Goal: Task Accomplishment & Management: Use online tool/utility

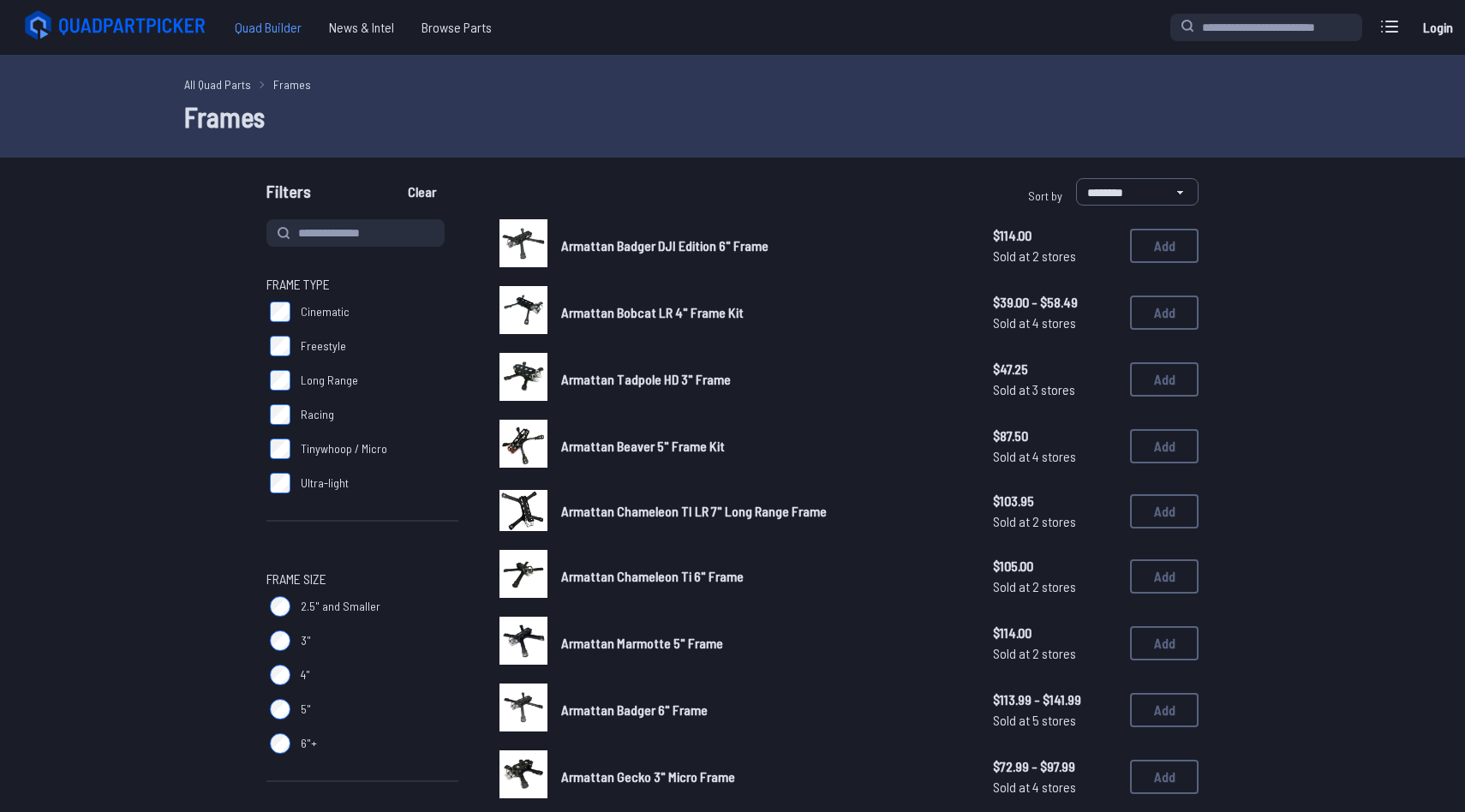
click at [259, 34] on span "Quad Builder" at bounding box center [267, 27] width 94 height 34
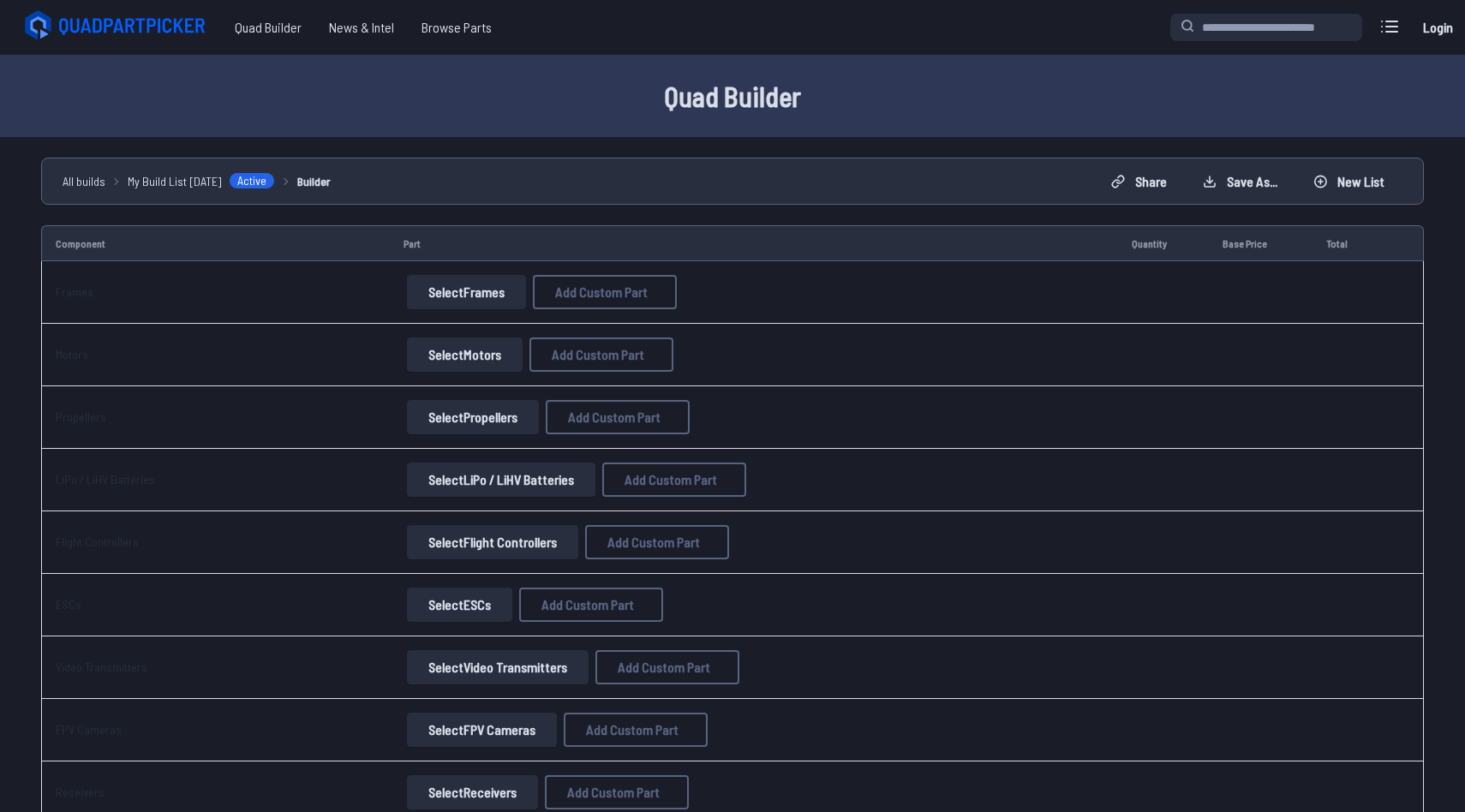
click at [430, 291] on button "Select Frames" at bounding box center [466, 292] width 119 height 34
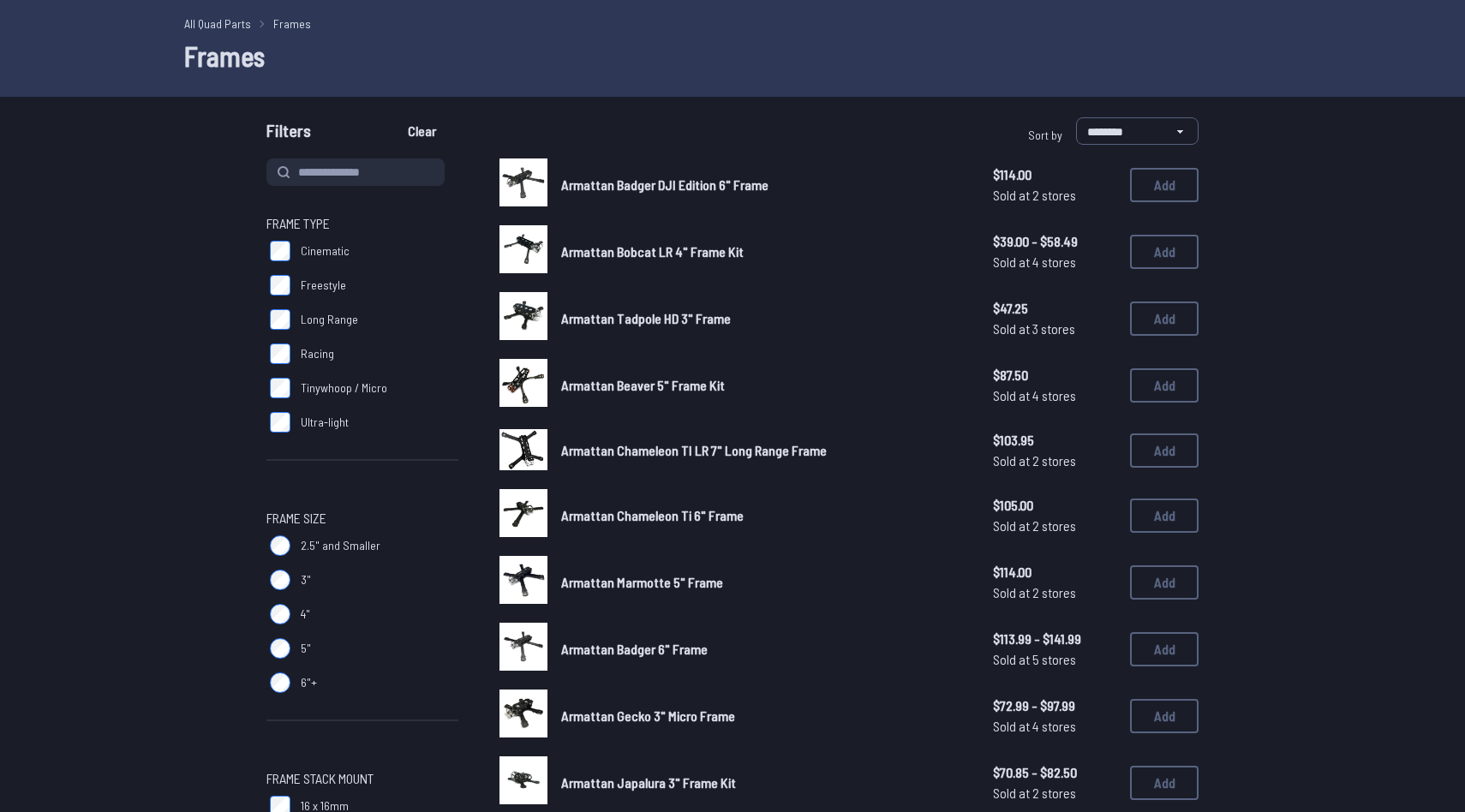
scroll to position [65, 0]
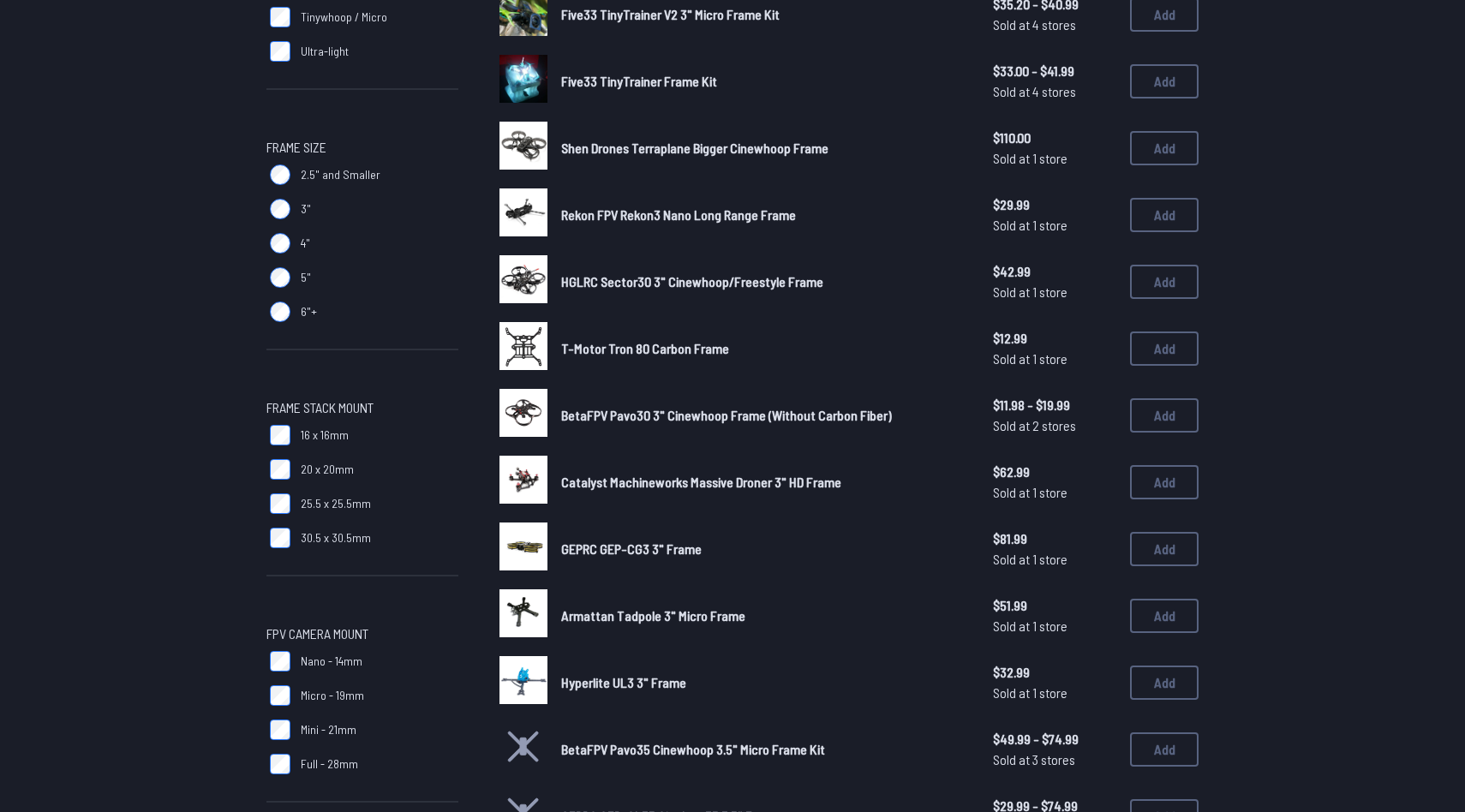
scroll to position [436, 0]
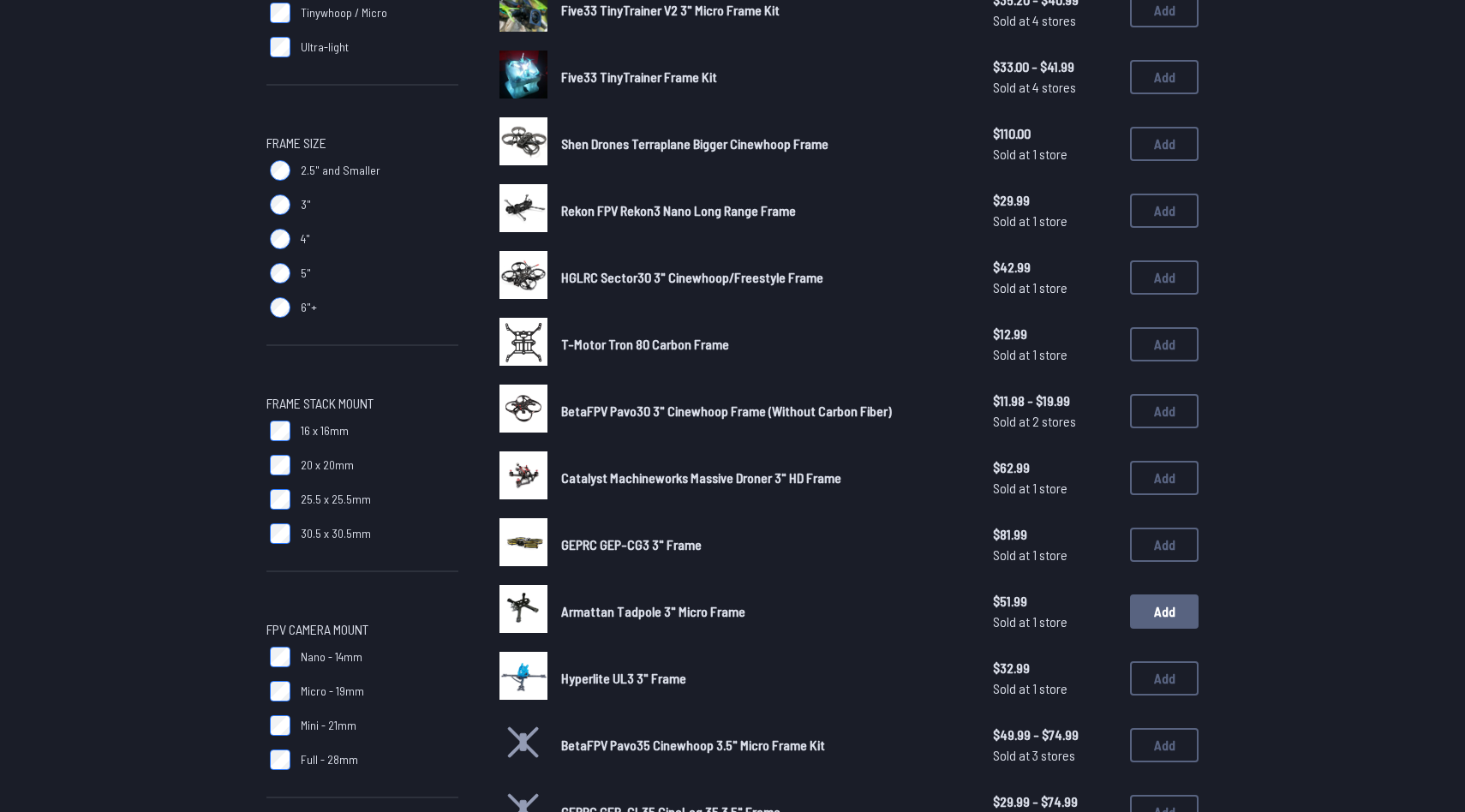
click at [1175, 613] on button "Add" at bounding box center [1165, 612] width 68 height 34
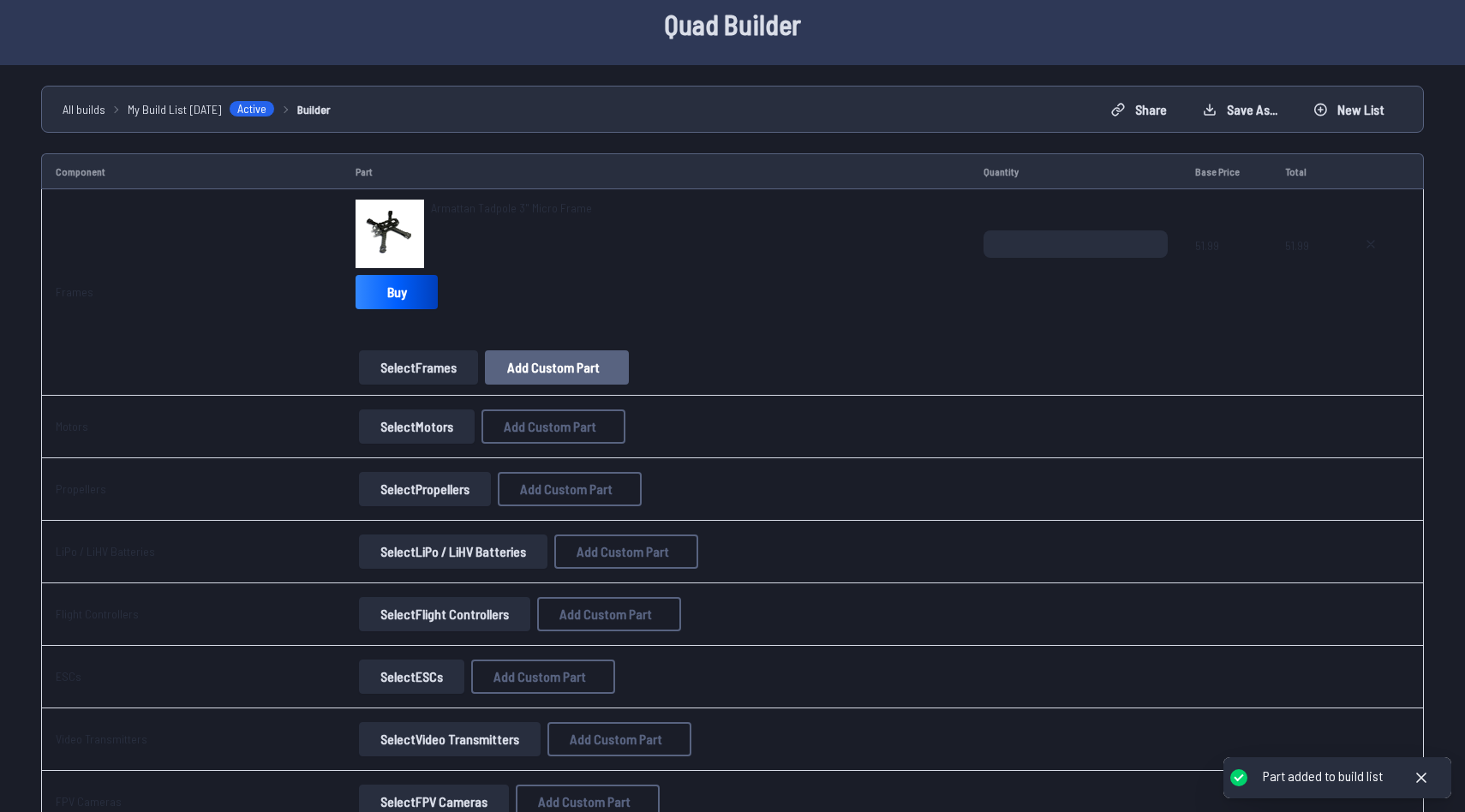
scroll to position [111, 0]
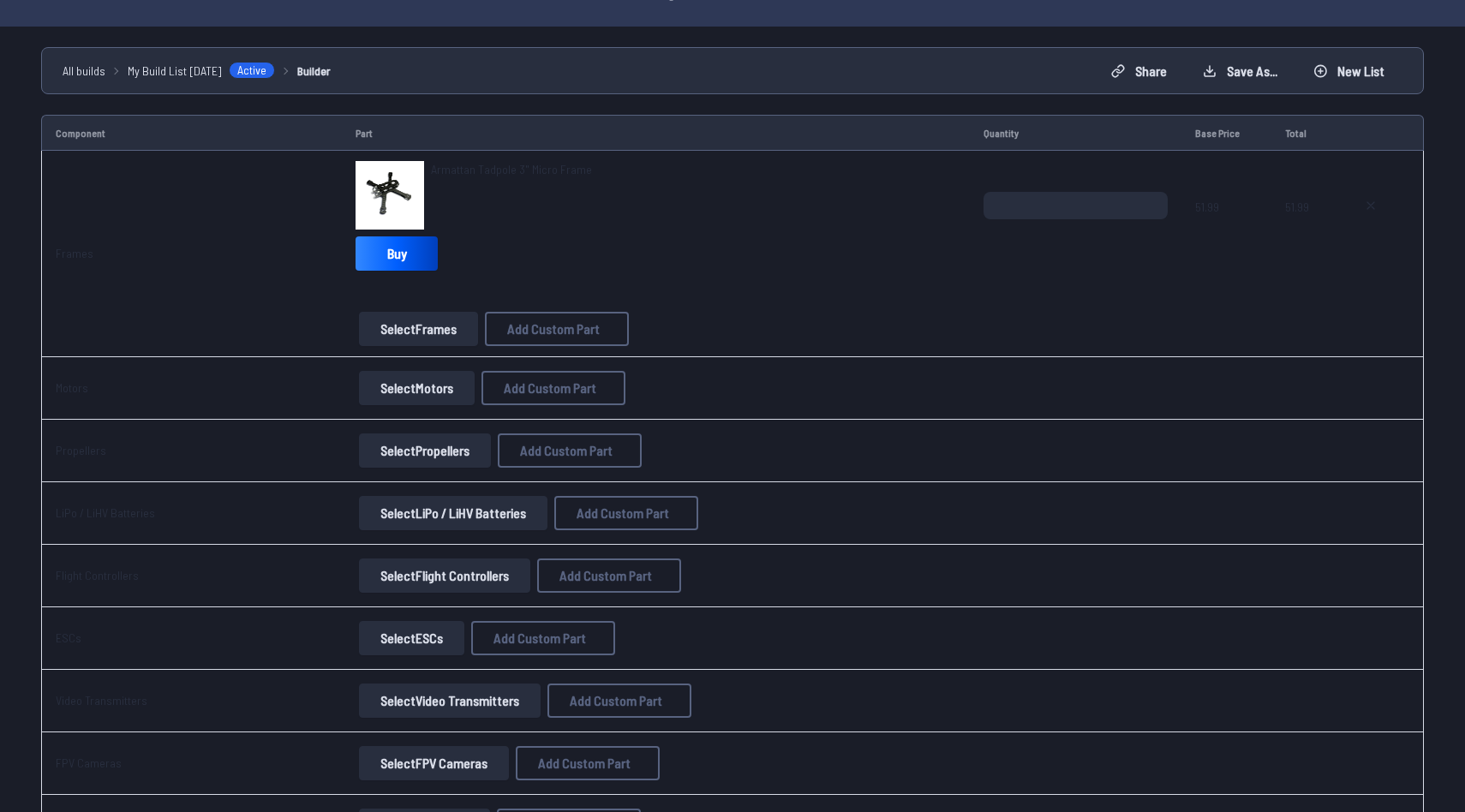
click at [425, 395] on button "Select Motors" at bounding box center [417, 388] width 116 height 34
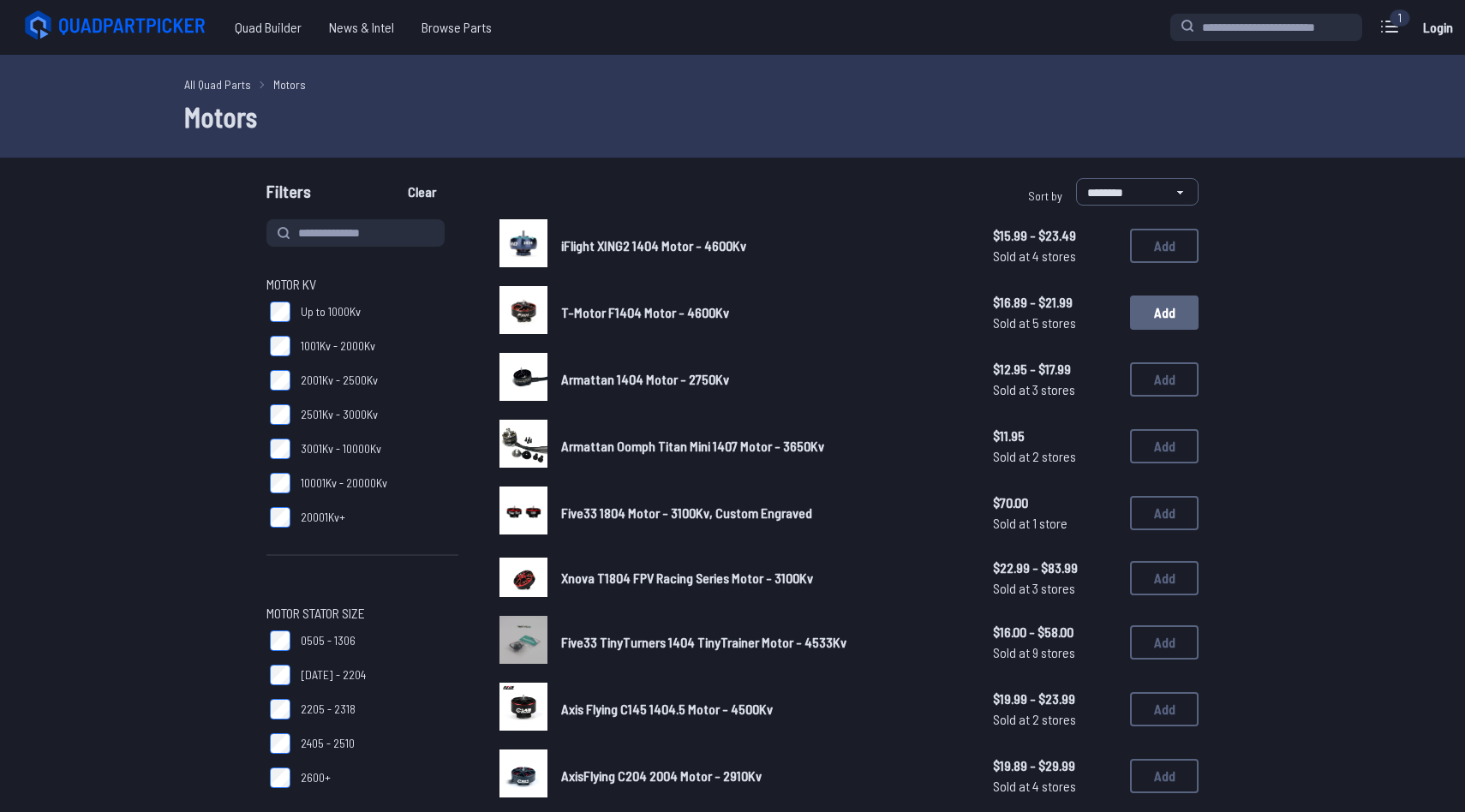
click at [1152, 316] on button "Add" at bounding box center [1165, 313] width 68 height 34
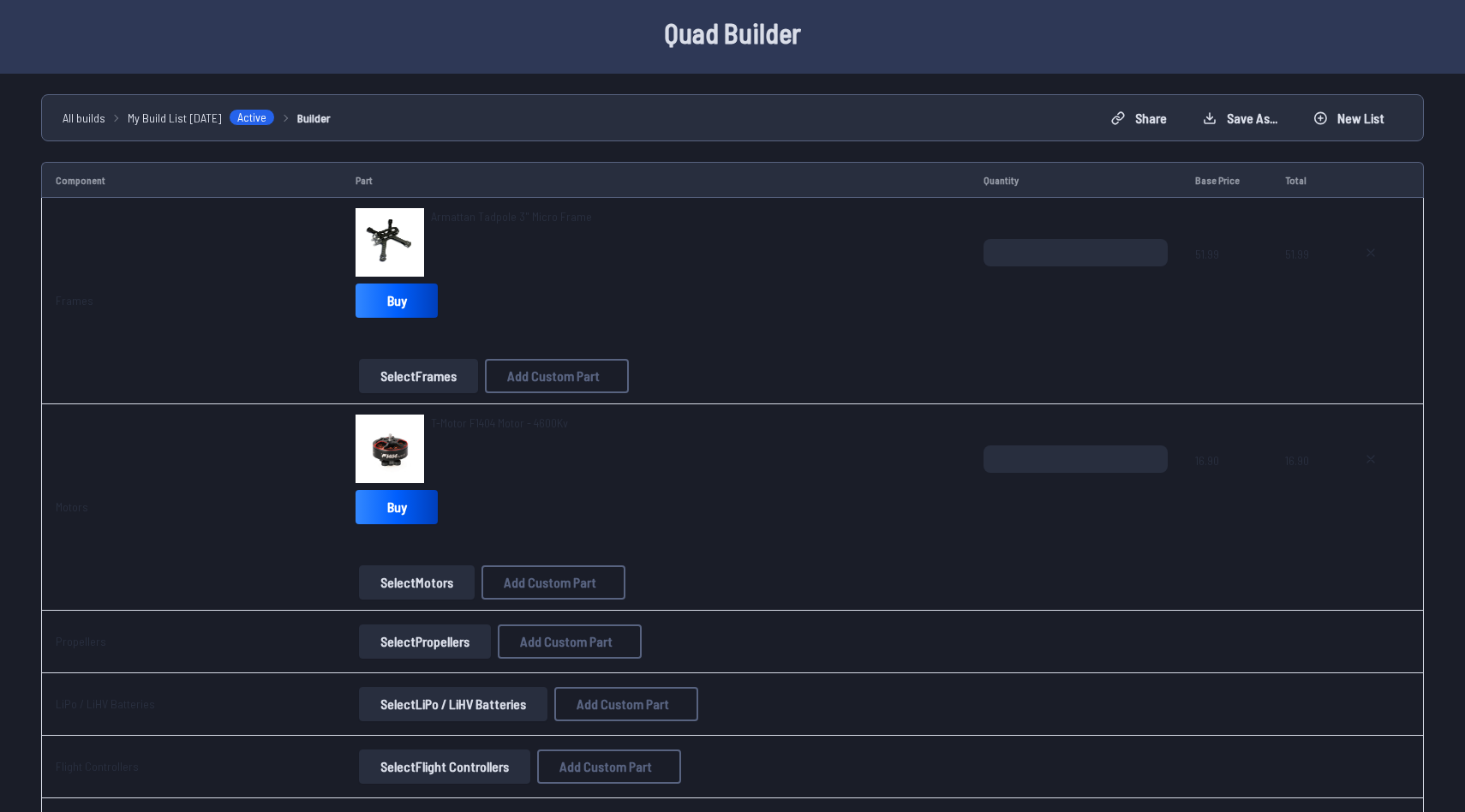
scroll to position [75, 0]
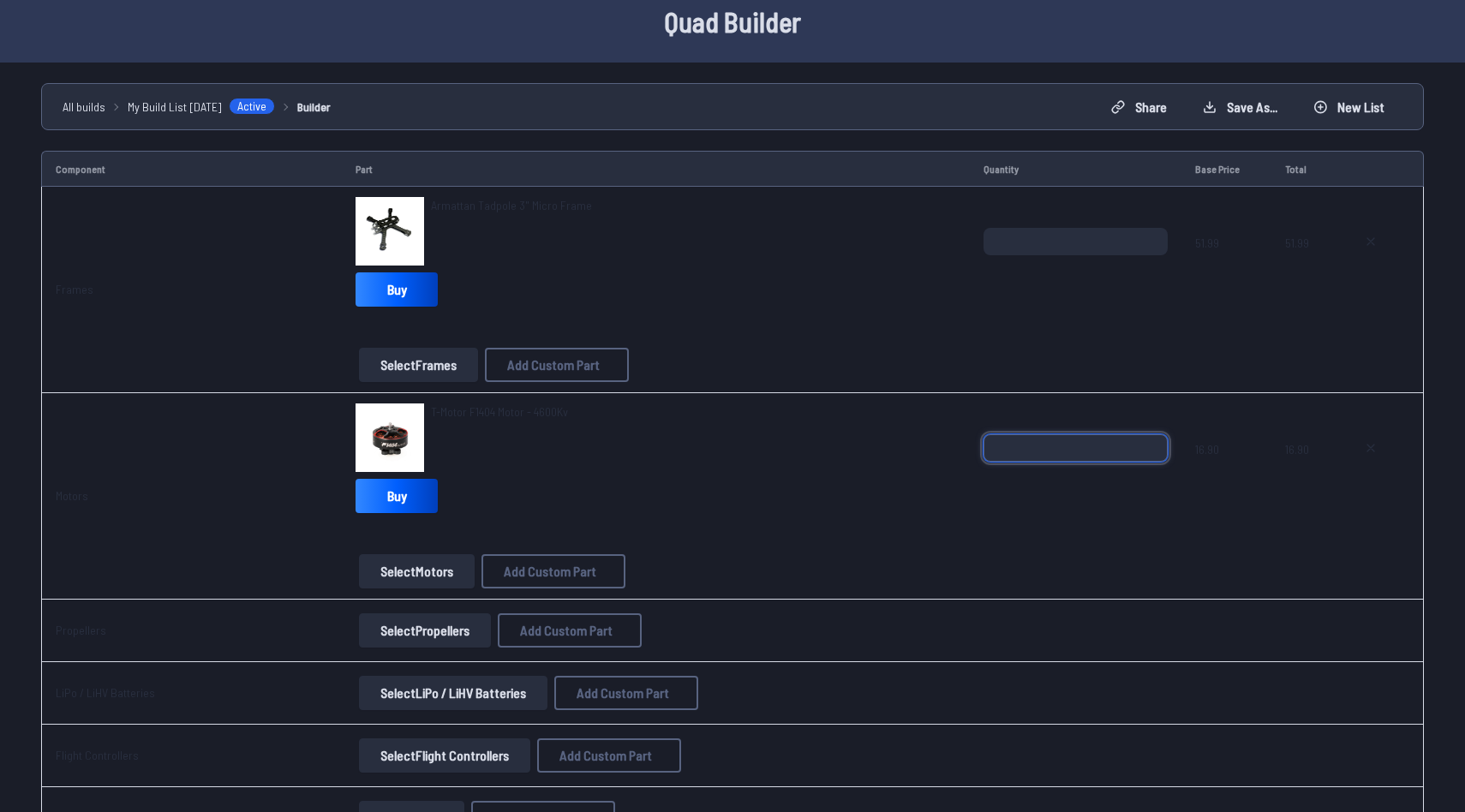
click at [1144, 440] on input "*" at bounding box center [1076, 447] width 184 height 27
type input "*"
click at [1144, 440] on input "*" at bounding box center [1076, 447] width 184 height 27
click at [469, 630] on button "Select Propellers" at bounding box center [425, 630] width 132 height 34
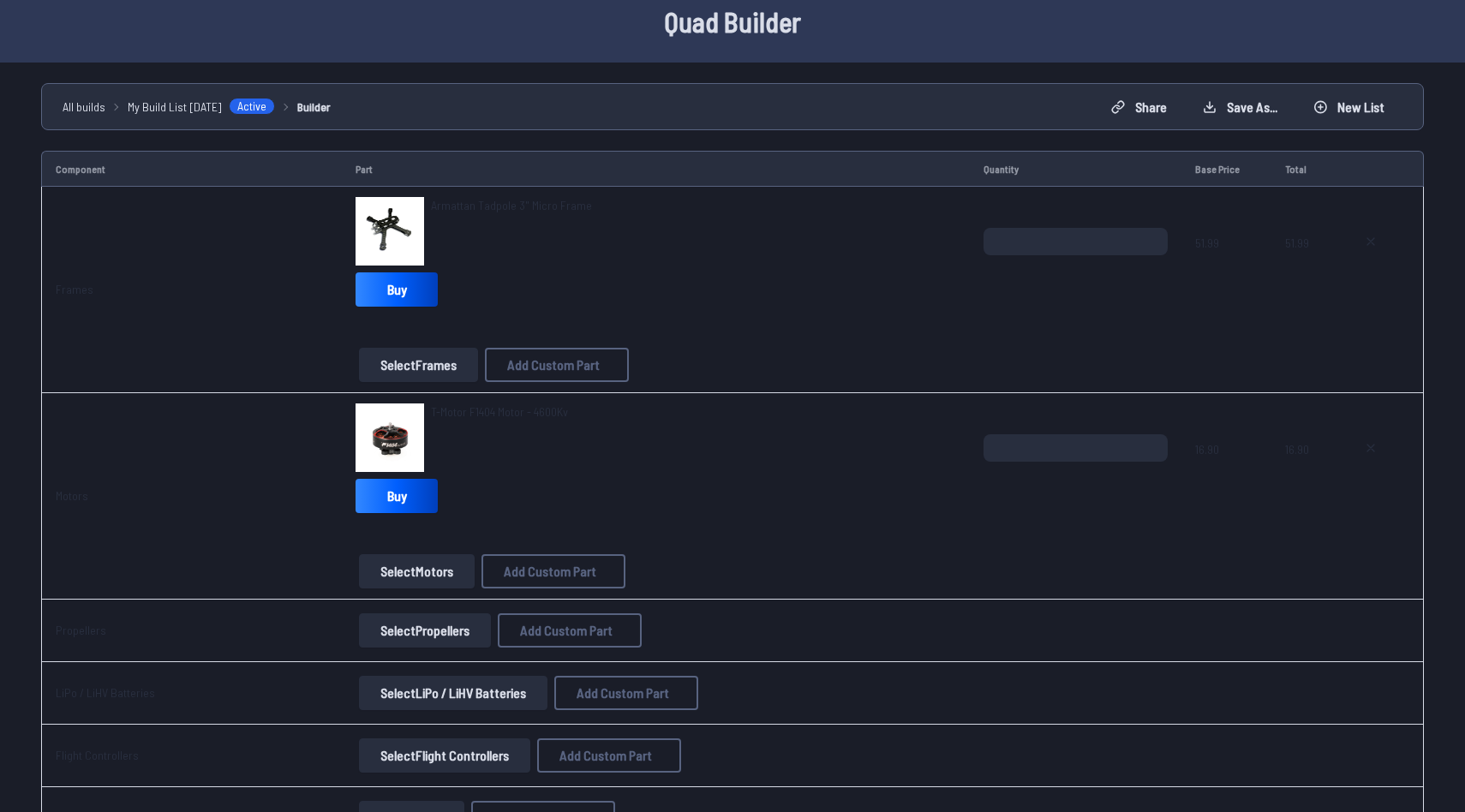
scroll to position [20, 0]
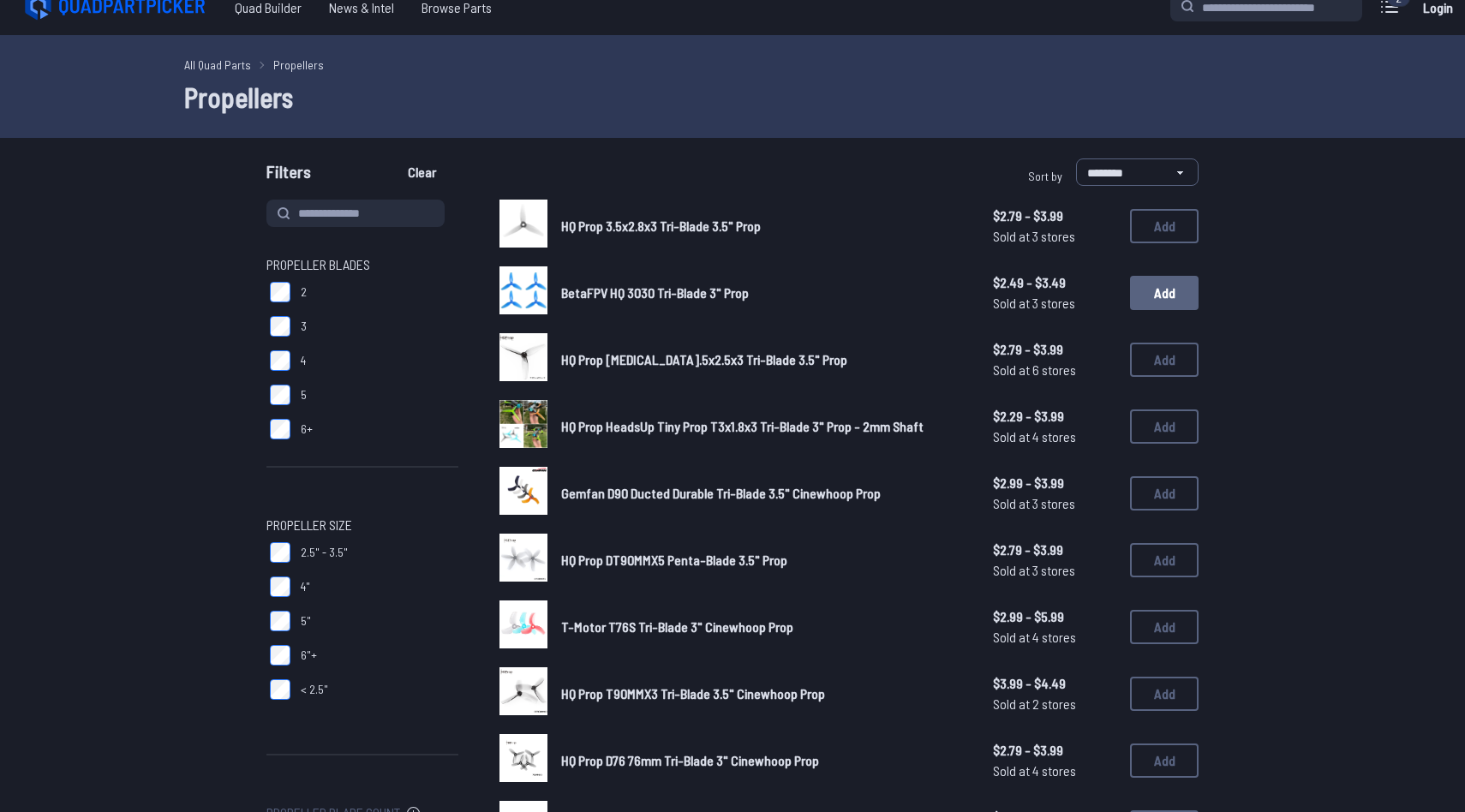
click at [1148, 282] on button "Add" at bounding box center [1165, 293] width 68 height 34
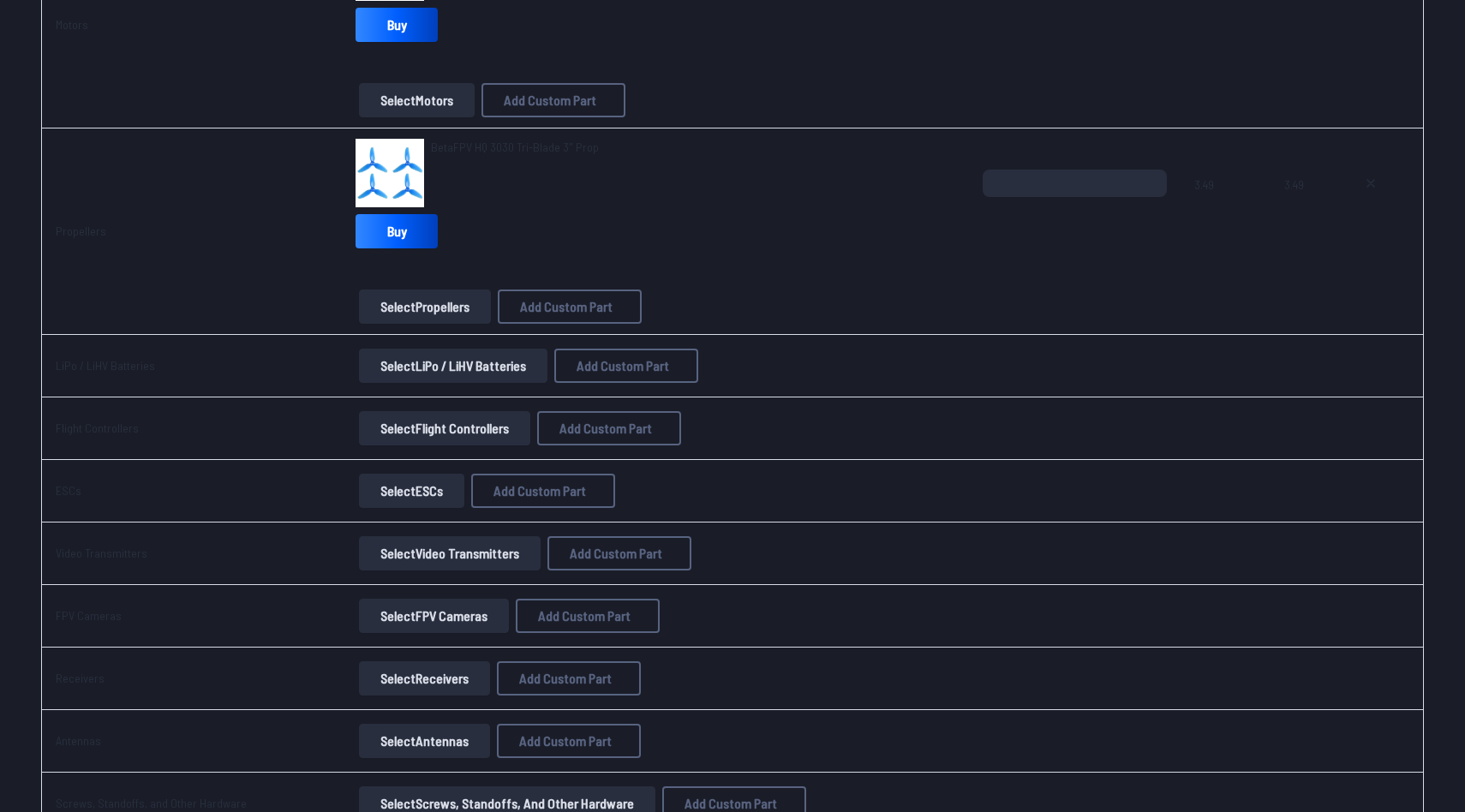
scroll to position [552, 0]
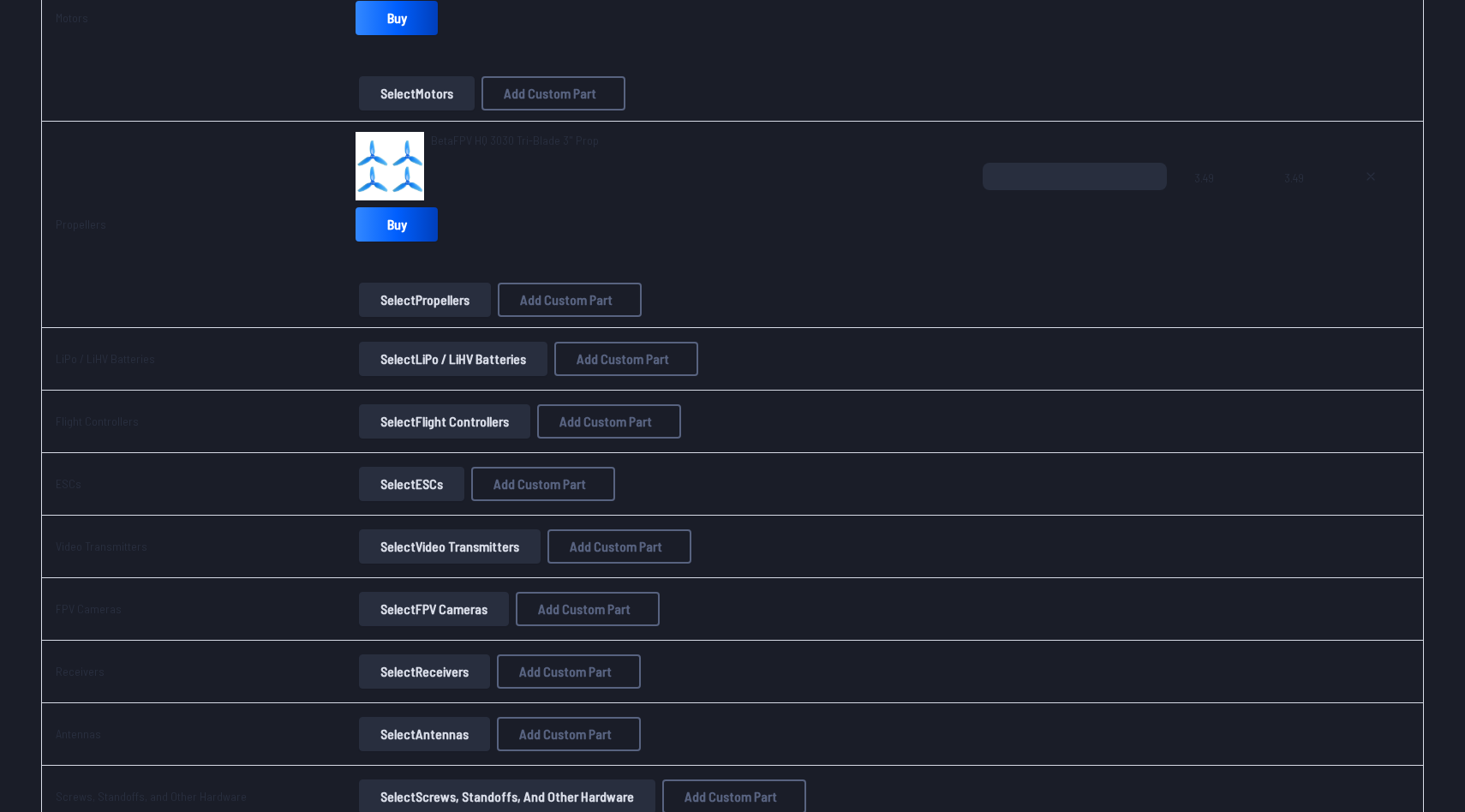
click at [470, 424] on button "Select Flight Controllers" at bounding box center [444, 422] width 172 height 34
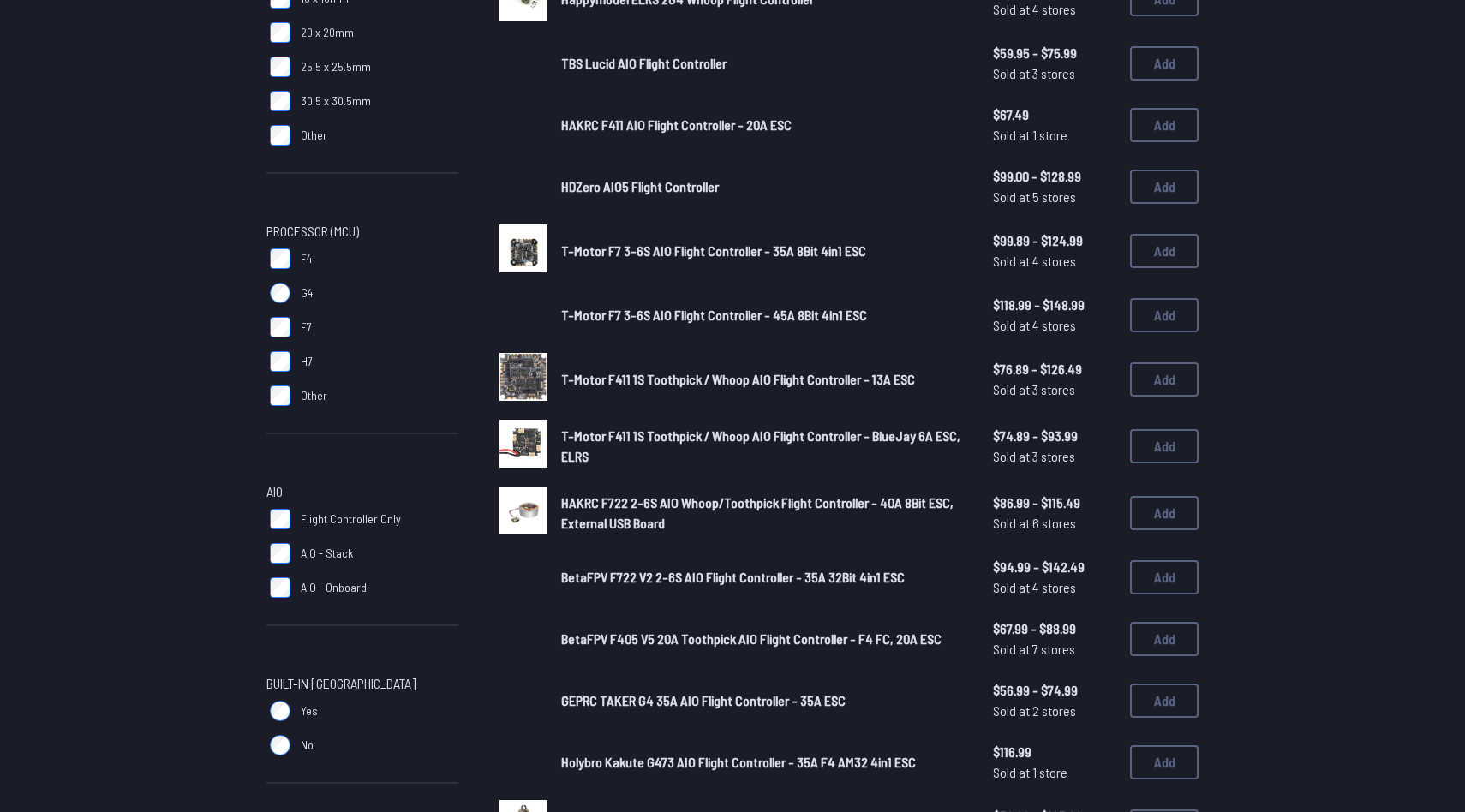
scroll to position [320, 0]
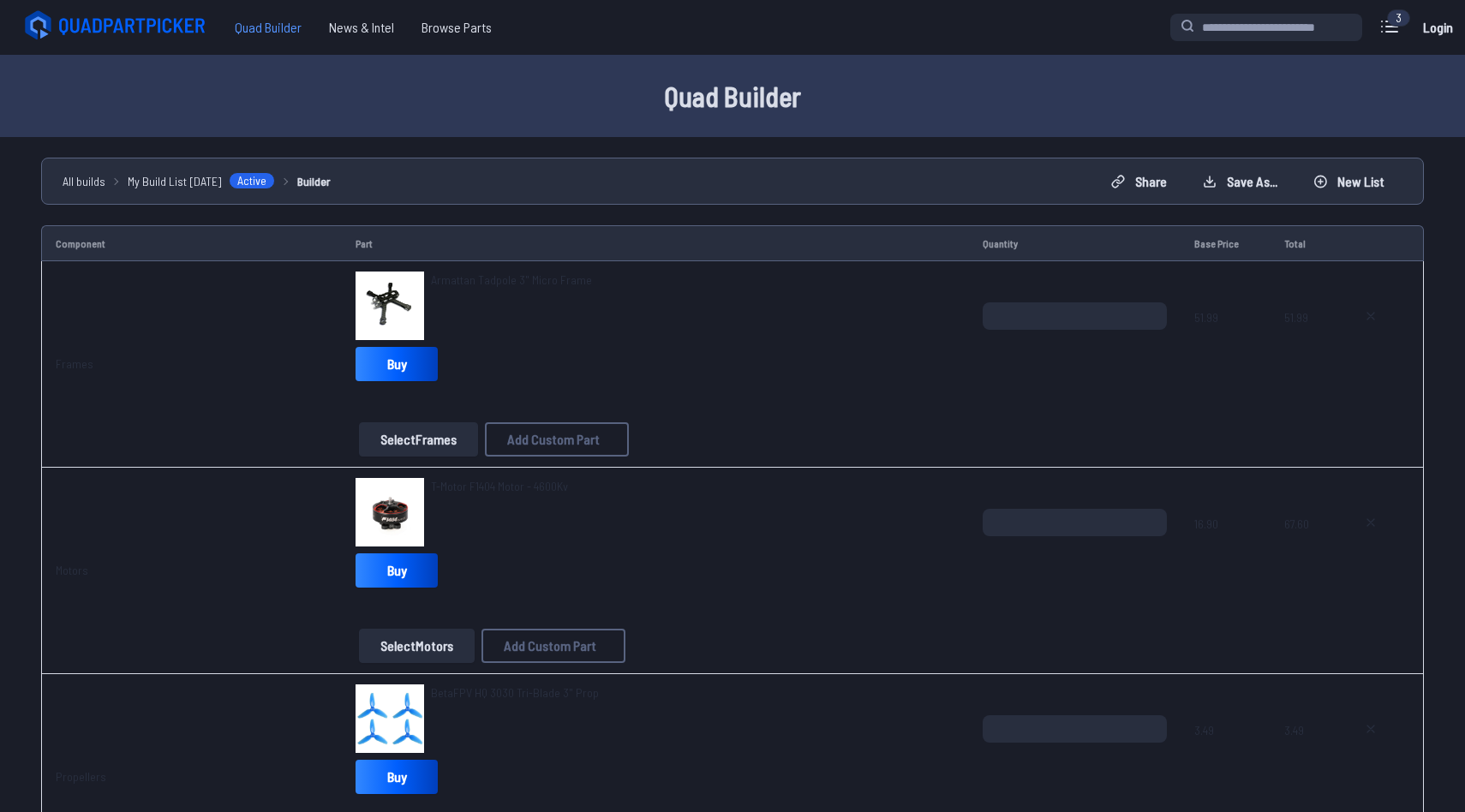
click at [263, 31] on span "Quad Builder" at bounding box center [267, 27] width 94 height 34
click at [151, 27] on icon at bounding box center [134, 27] width 149 height 17
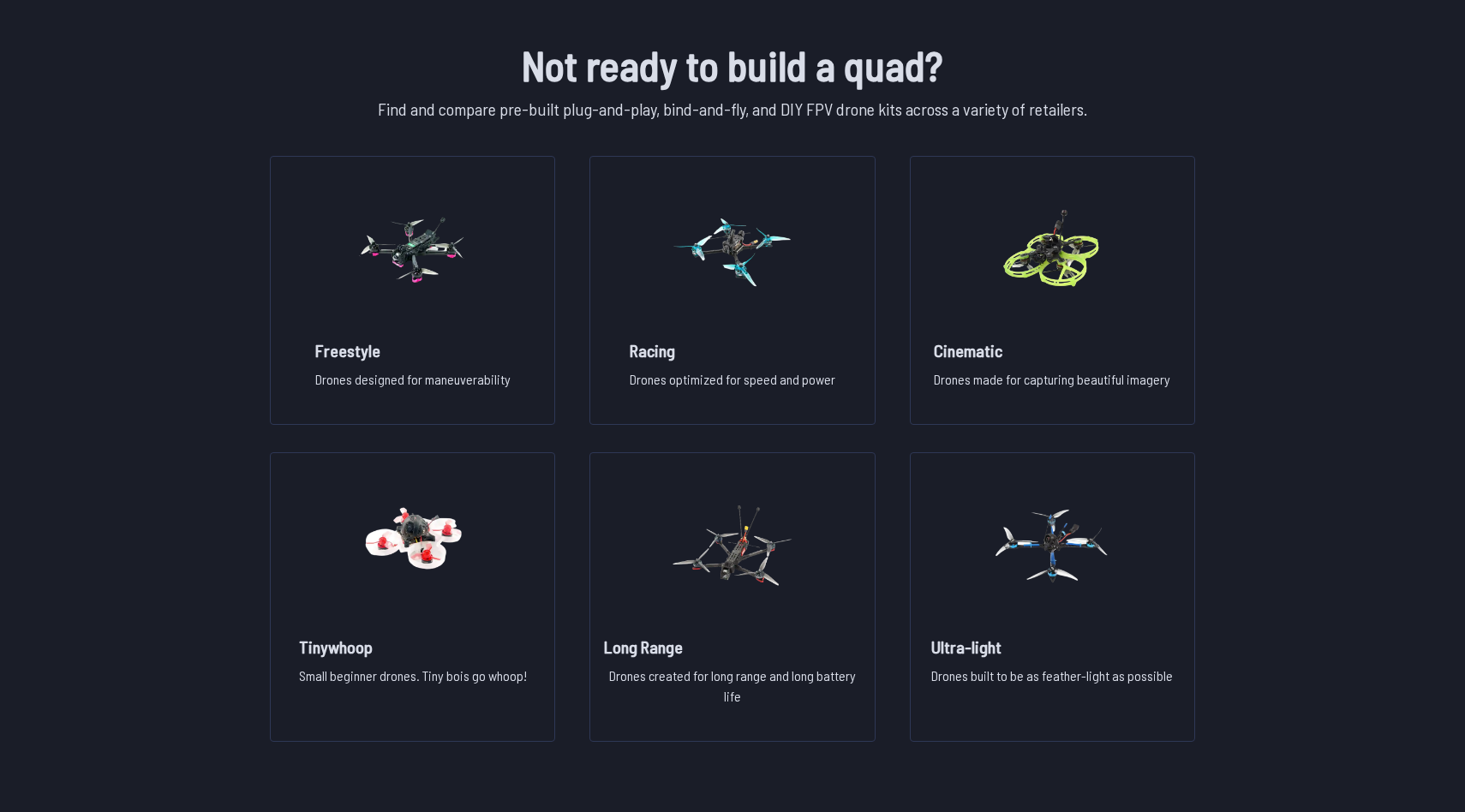
scroll to position [1191, 0]
click at [437, 352] on h2 "Freestyle" at bounding box center [413, 349] width 195 height 24
click at [424, 539] on img at bounding box center [413, 544] width 123 height 151
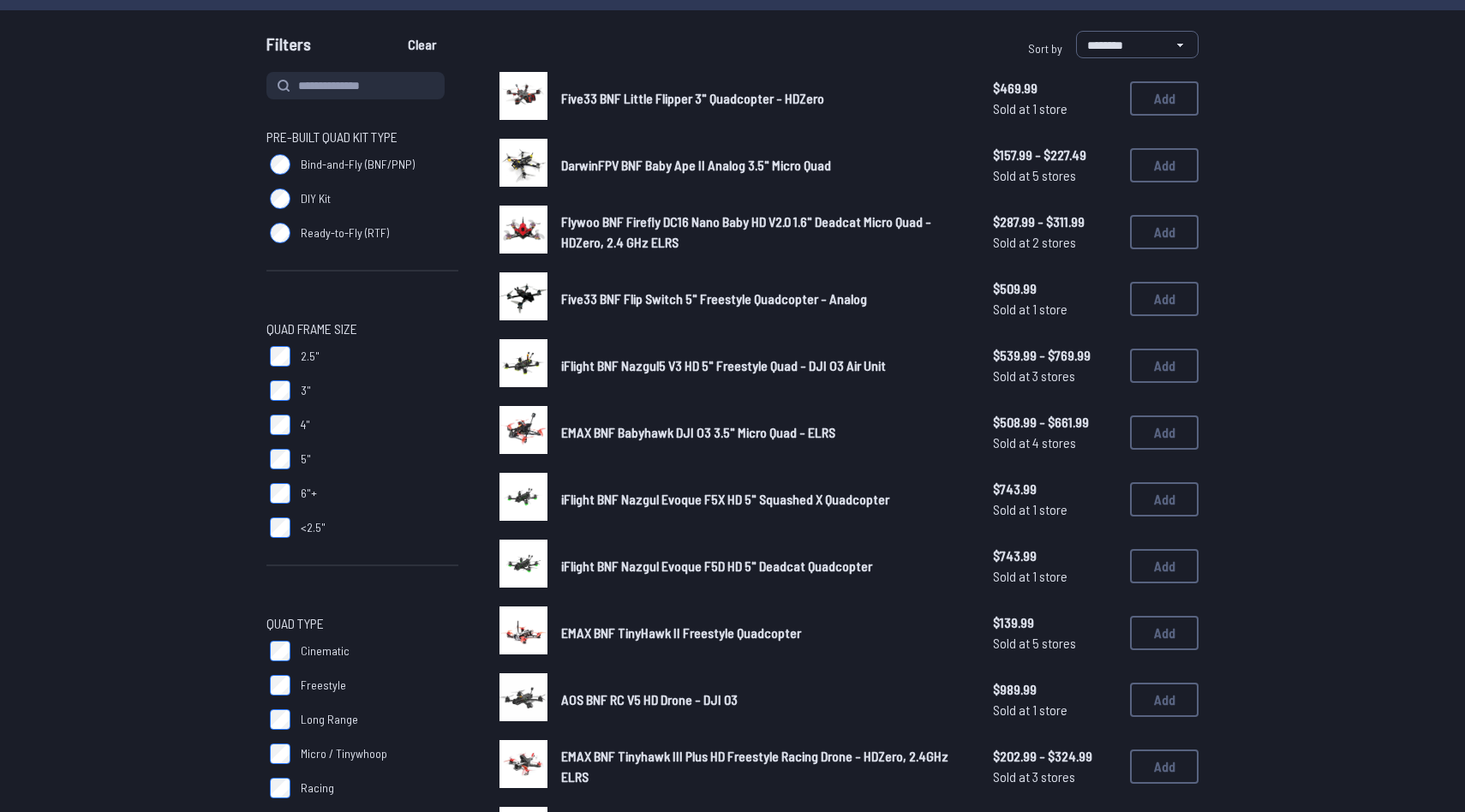
scroll to position [142, 0]
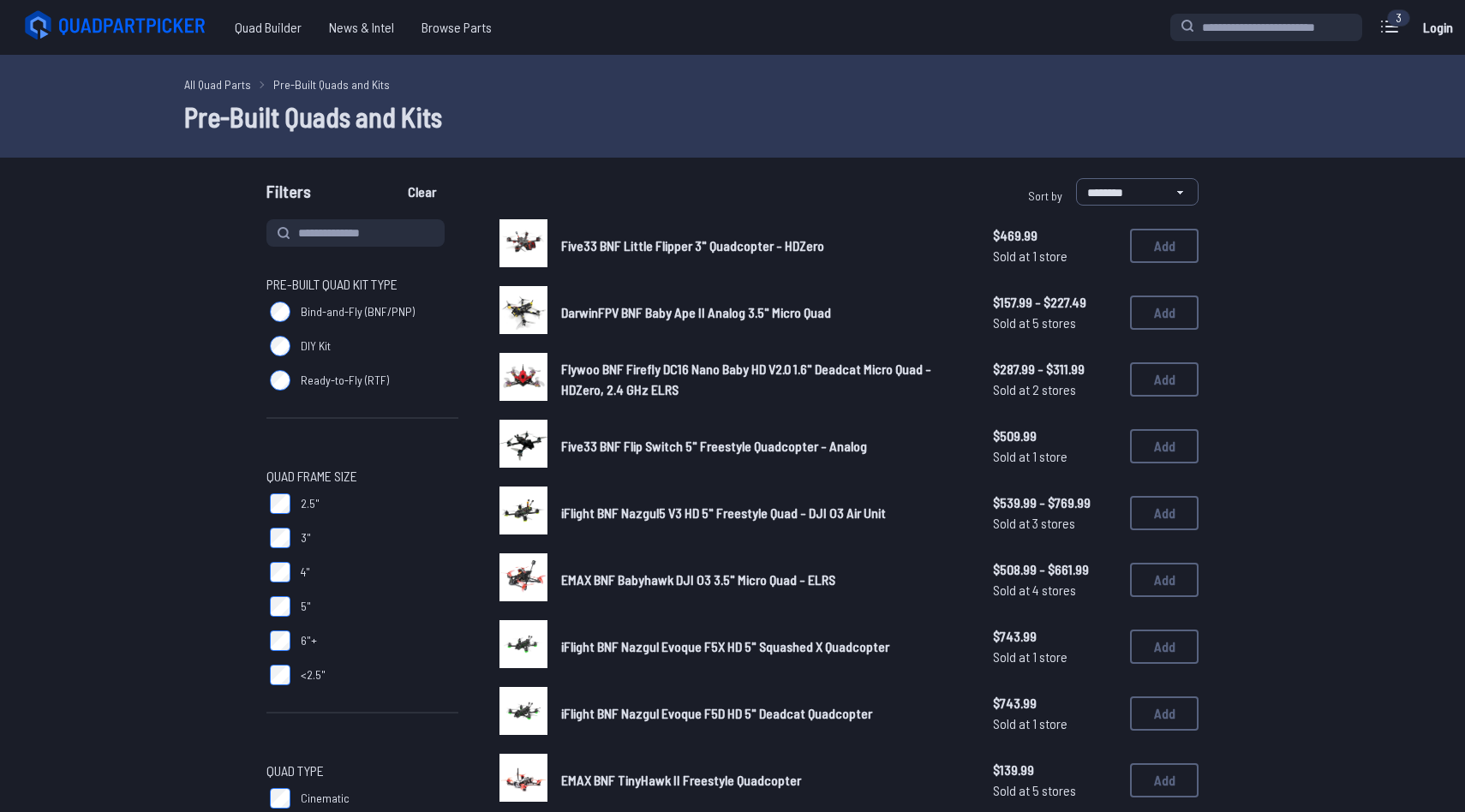
click at [693, 316] on span "DarwinFPV BNF Baby Ape II Analog 3.5" Micro Quad" at bounding box center [696, 312] width 270 height 16
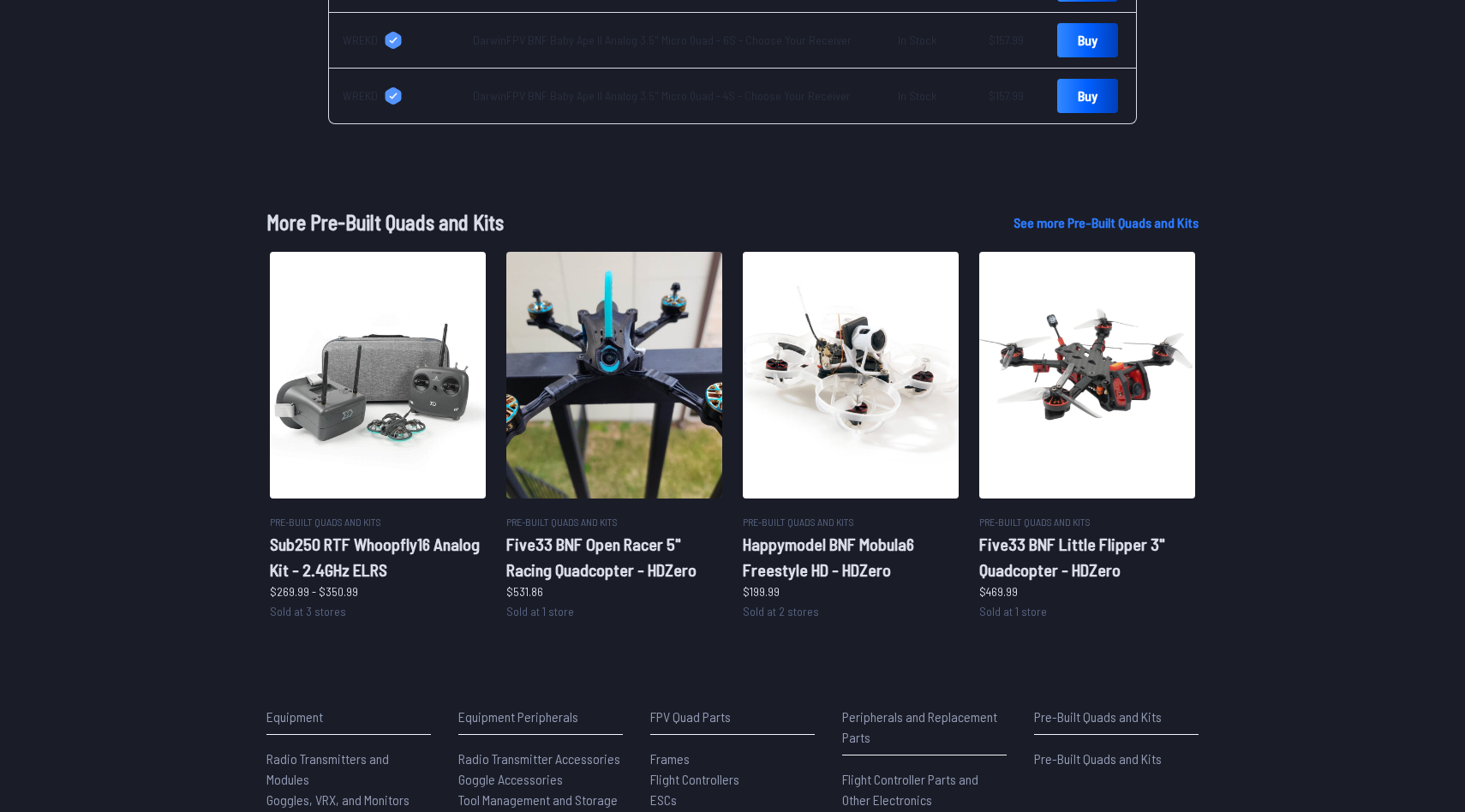
scroll to position [906, 0]
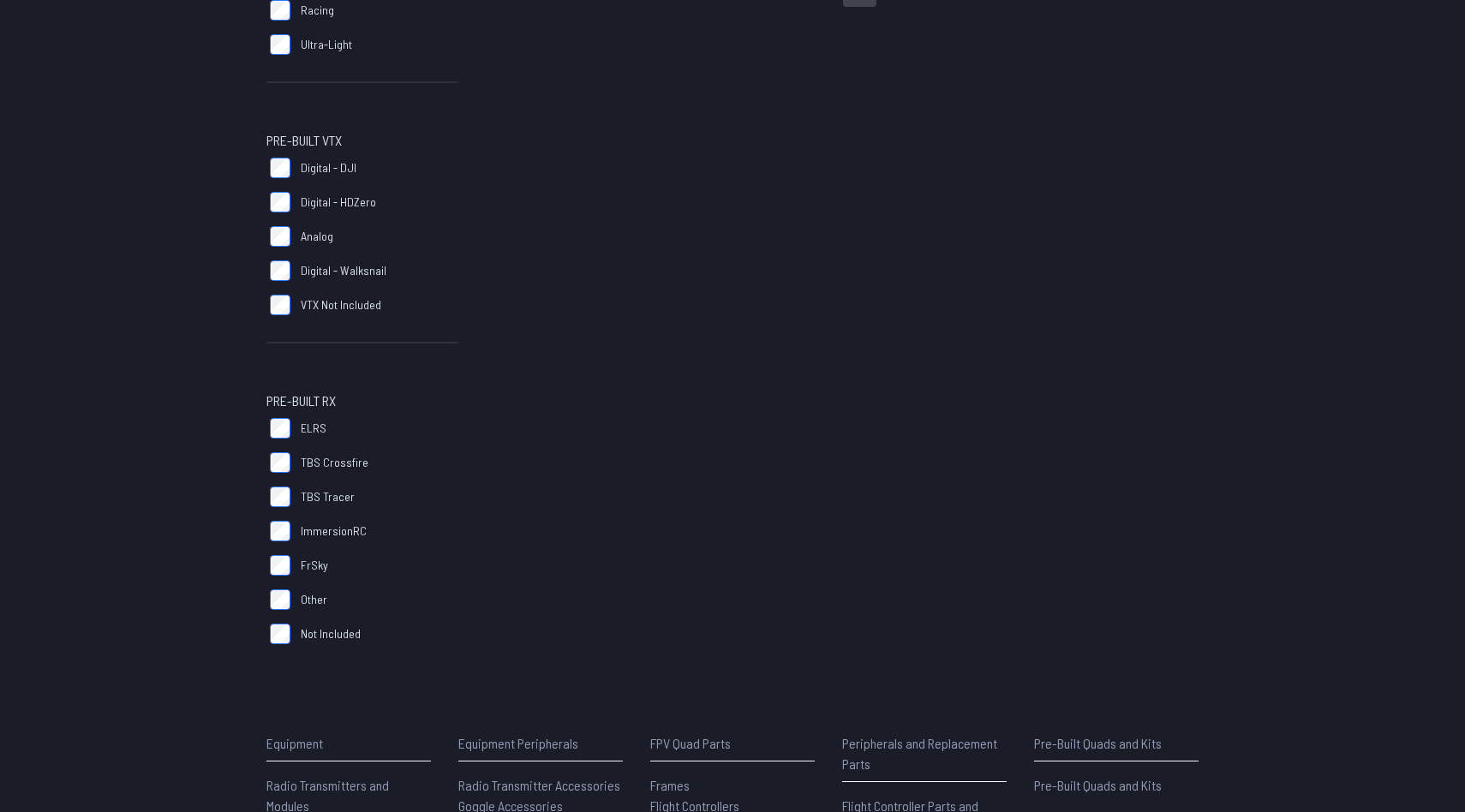
scroll to position [931, 0]
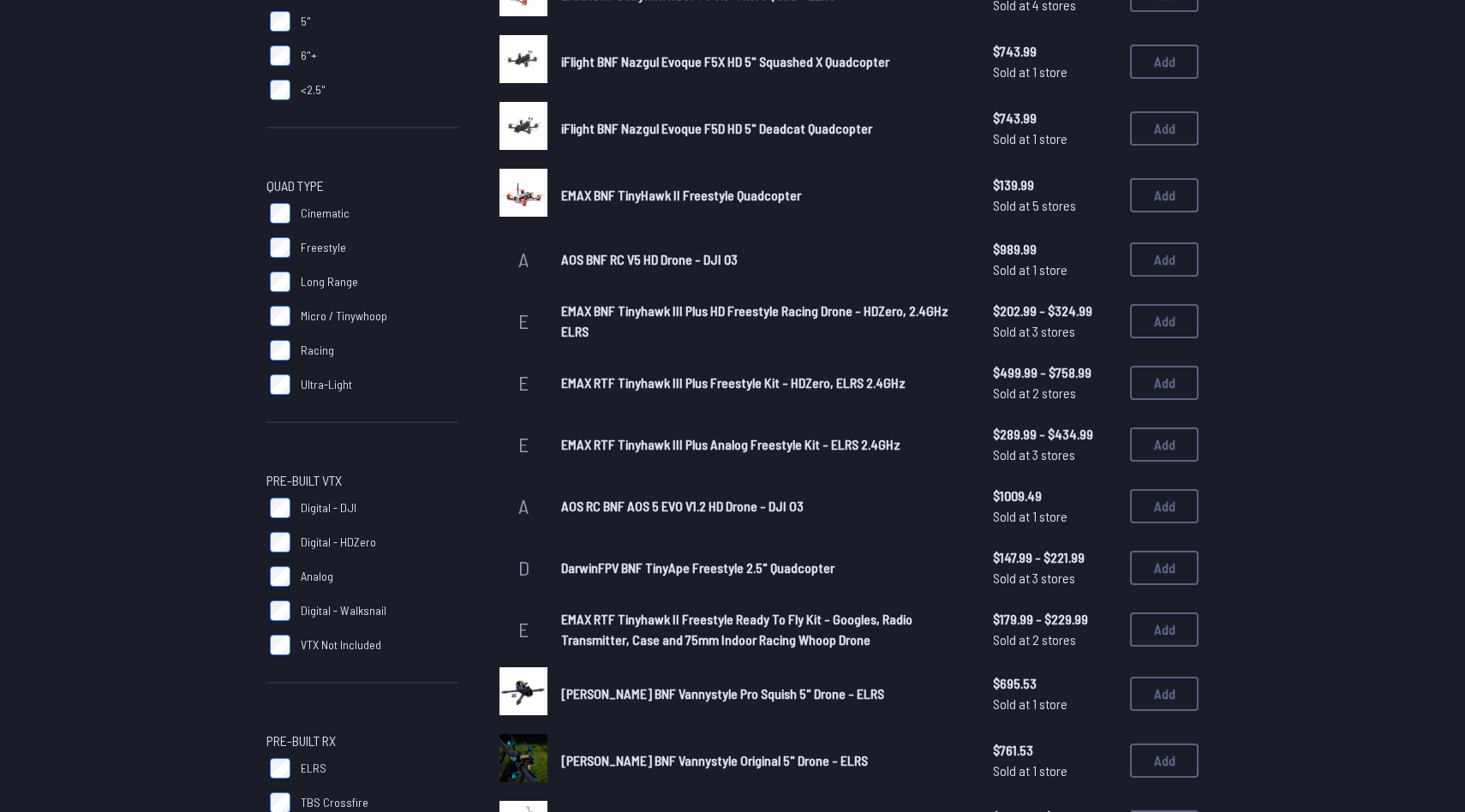
scroll to position [595, 0]
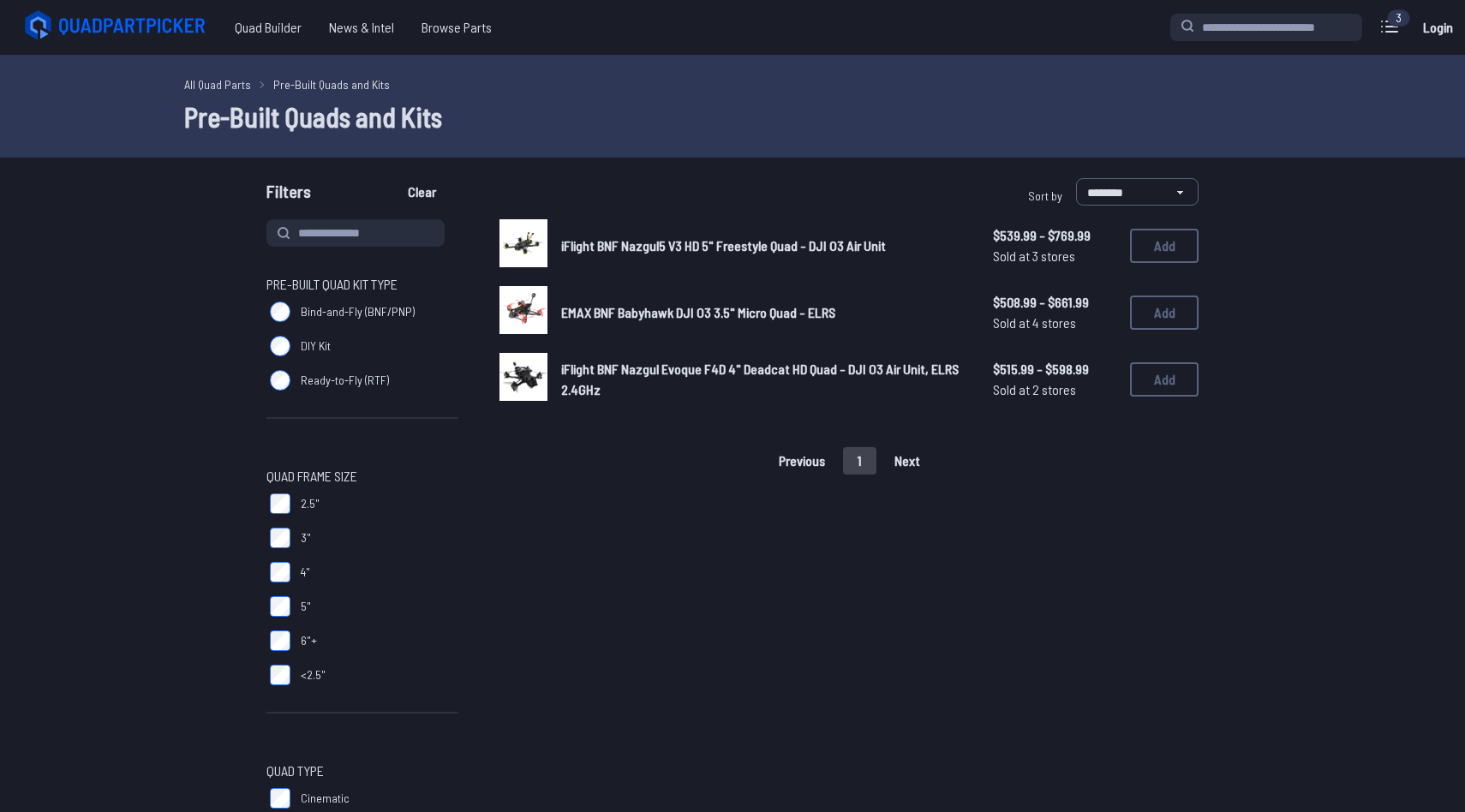
click at [521, 260] on img at bounding box center [523, 243] width 48 height 48
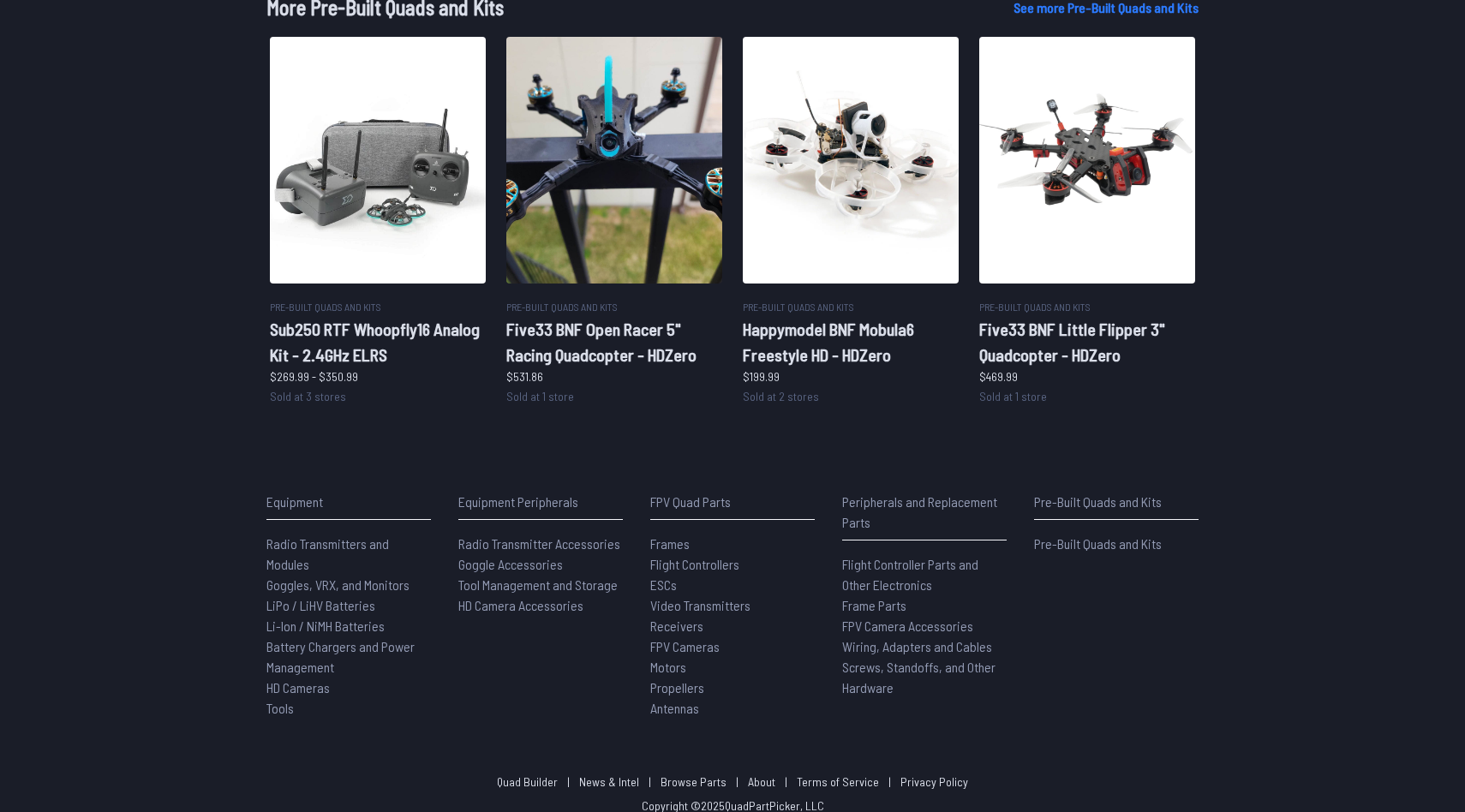
scroll to position [1041, 0]
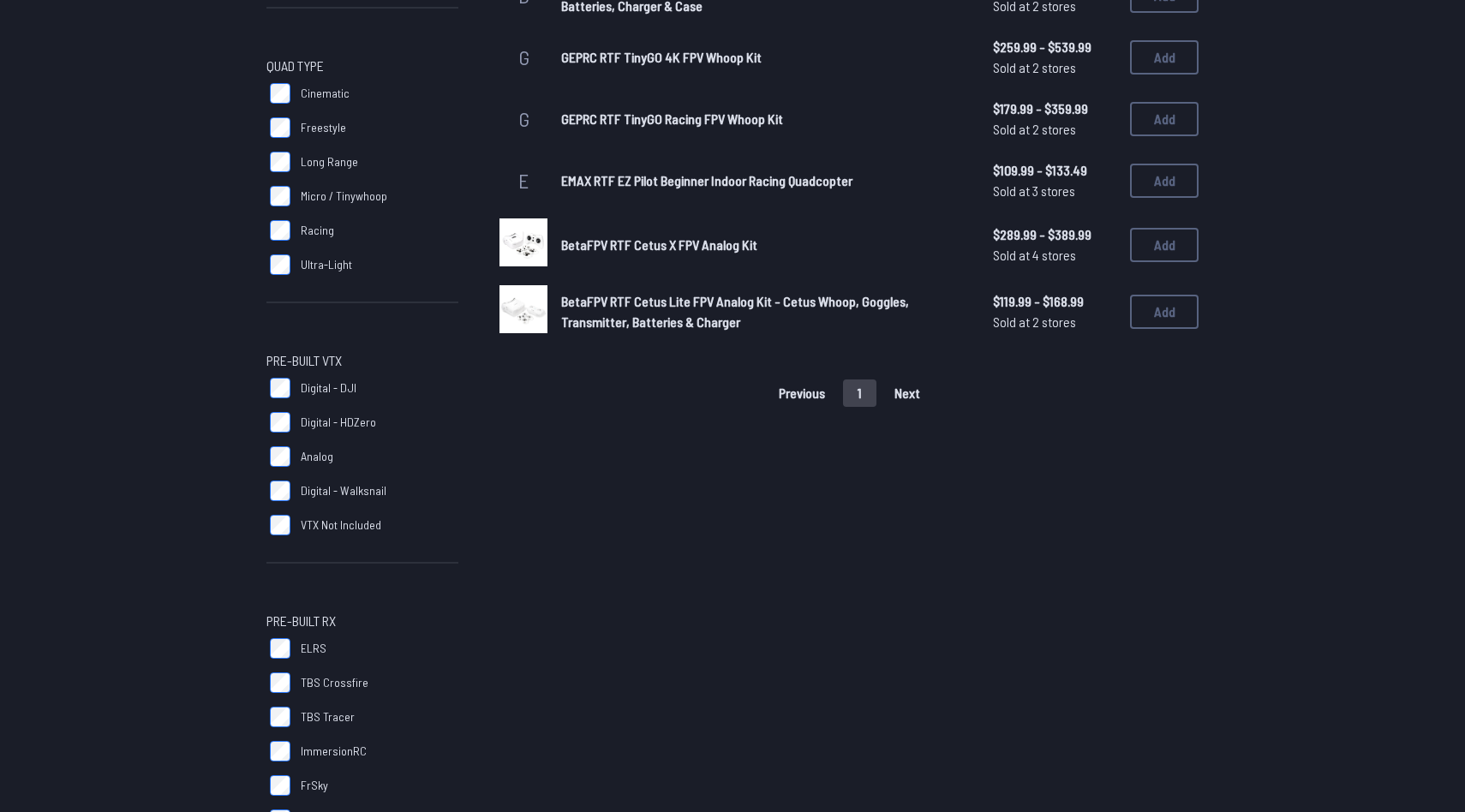
scroll to position [708, 0]
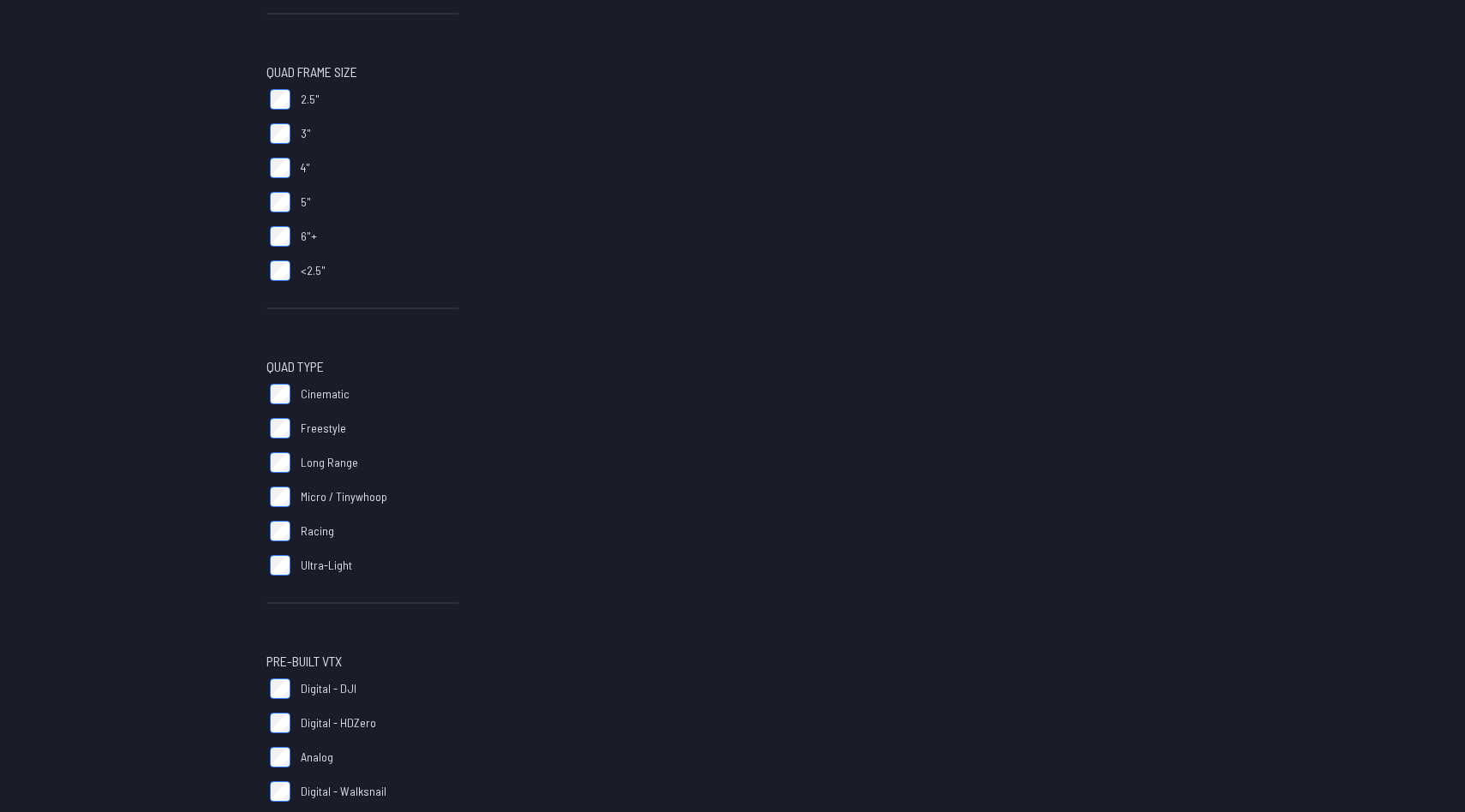
scroll to position [489, 0]
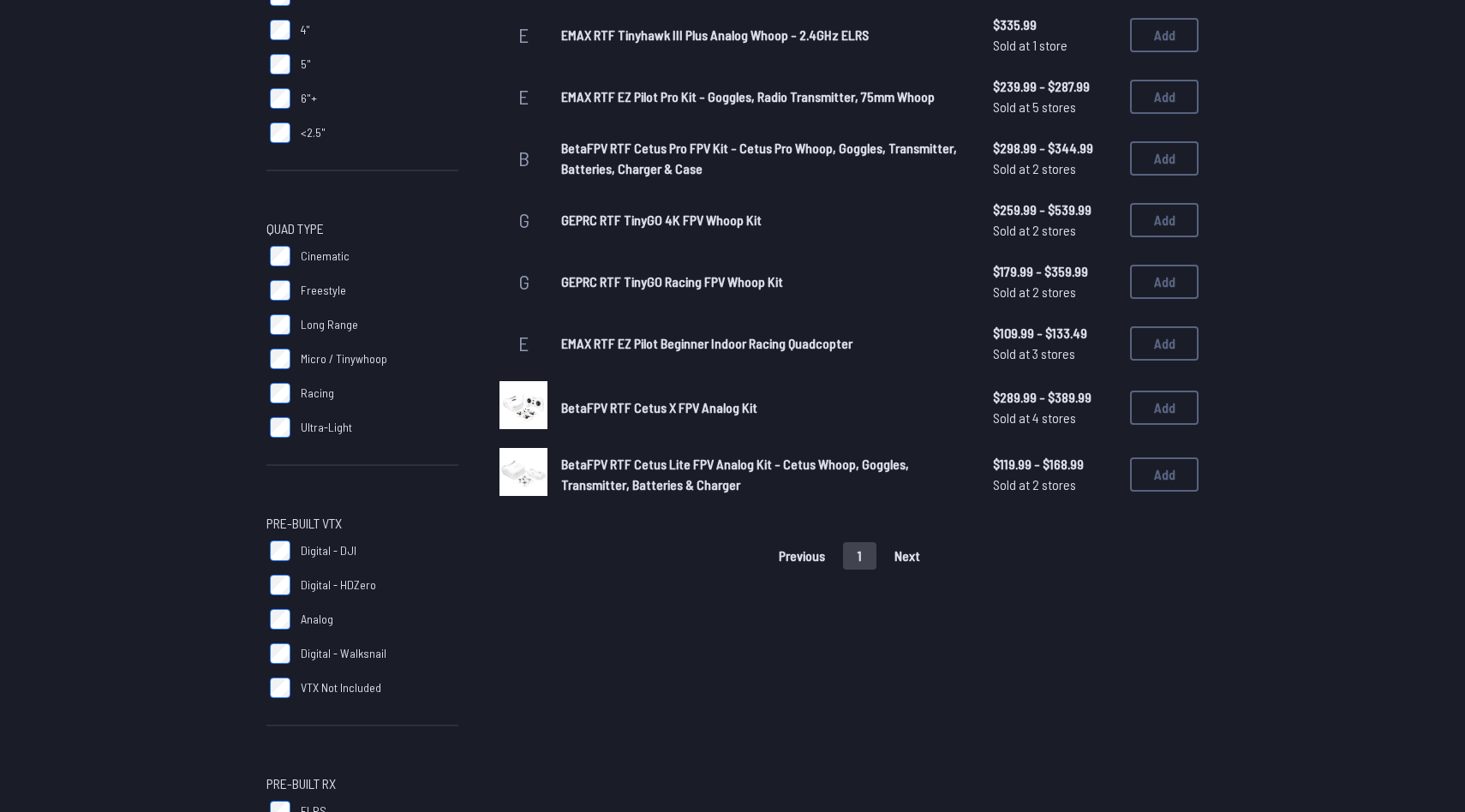
scroll to position [543, 0]
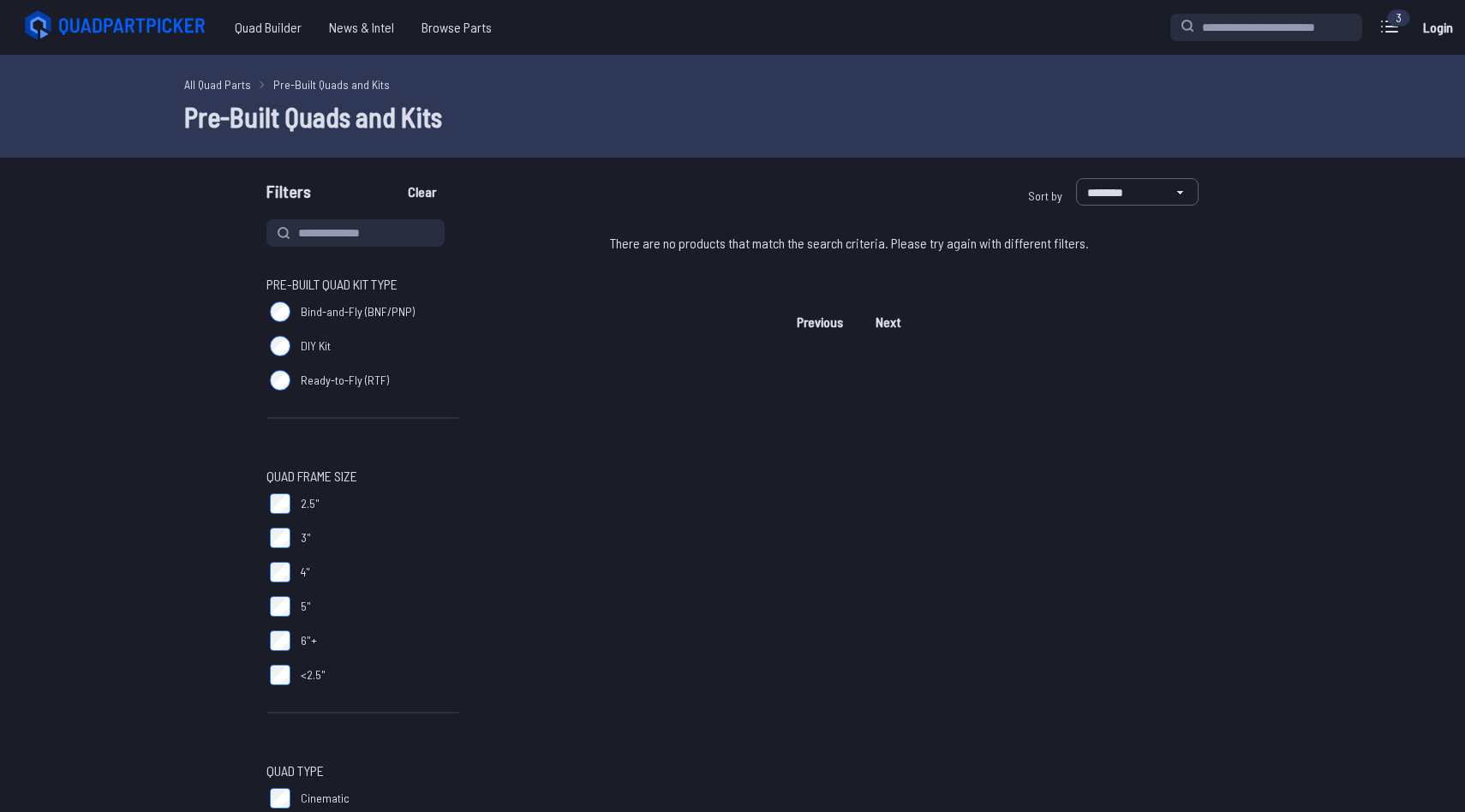
click at [281, 551] on label "3"" at bounding box center [362, 538] width 192 height 34
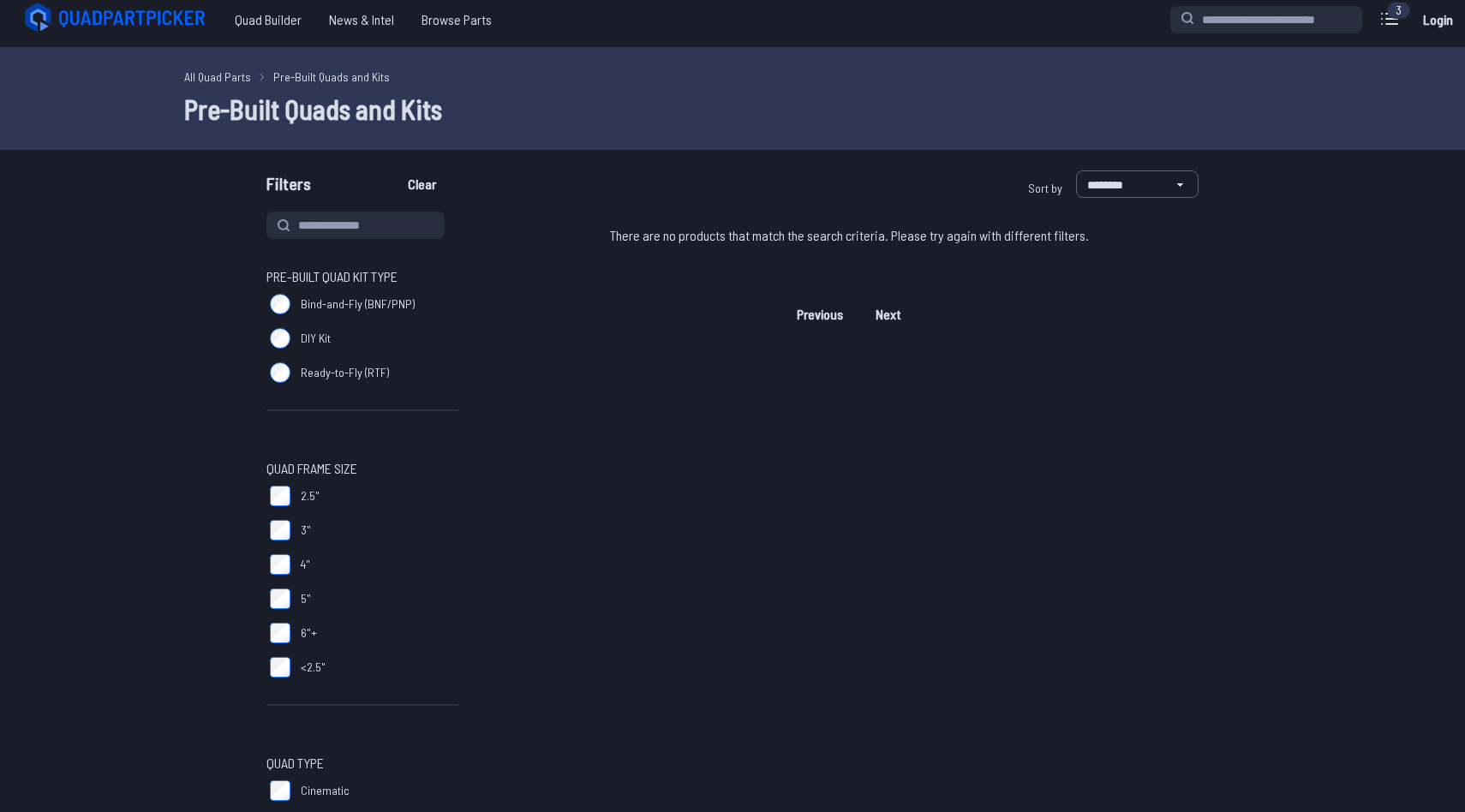
click at [281, 550] on label "4"" at bounding box center [362, 565] width 192 height 34
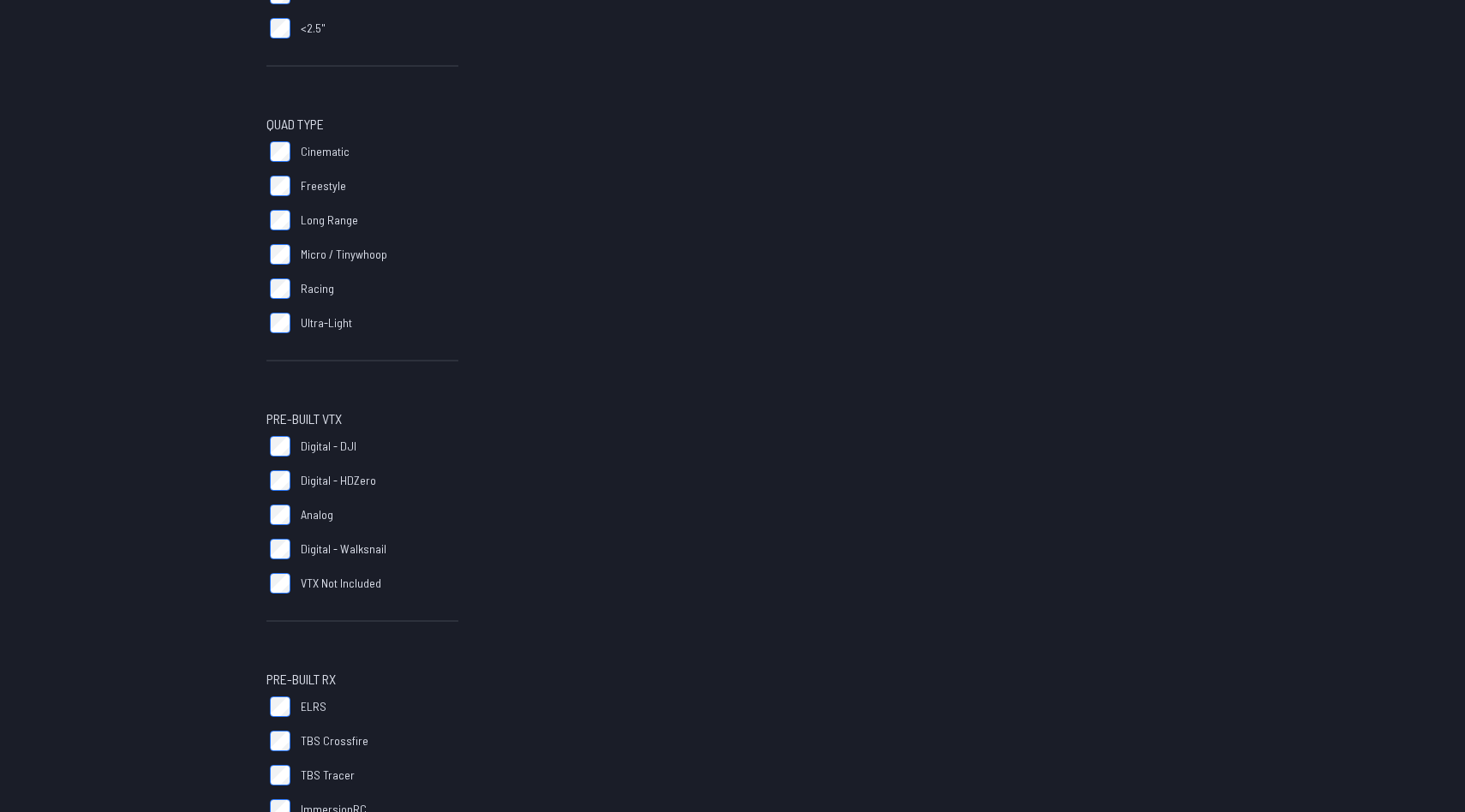
scroll to position [652, 0]
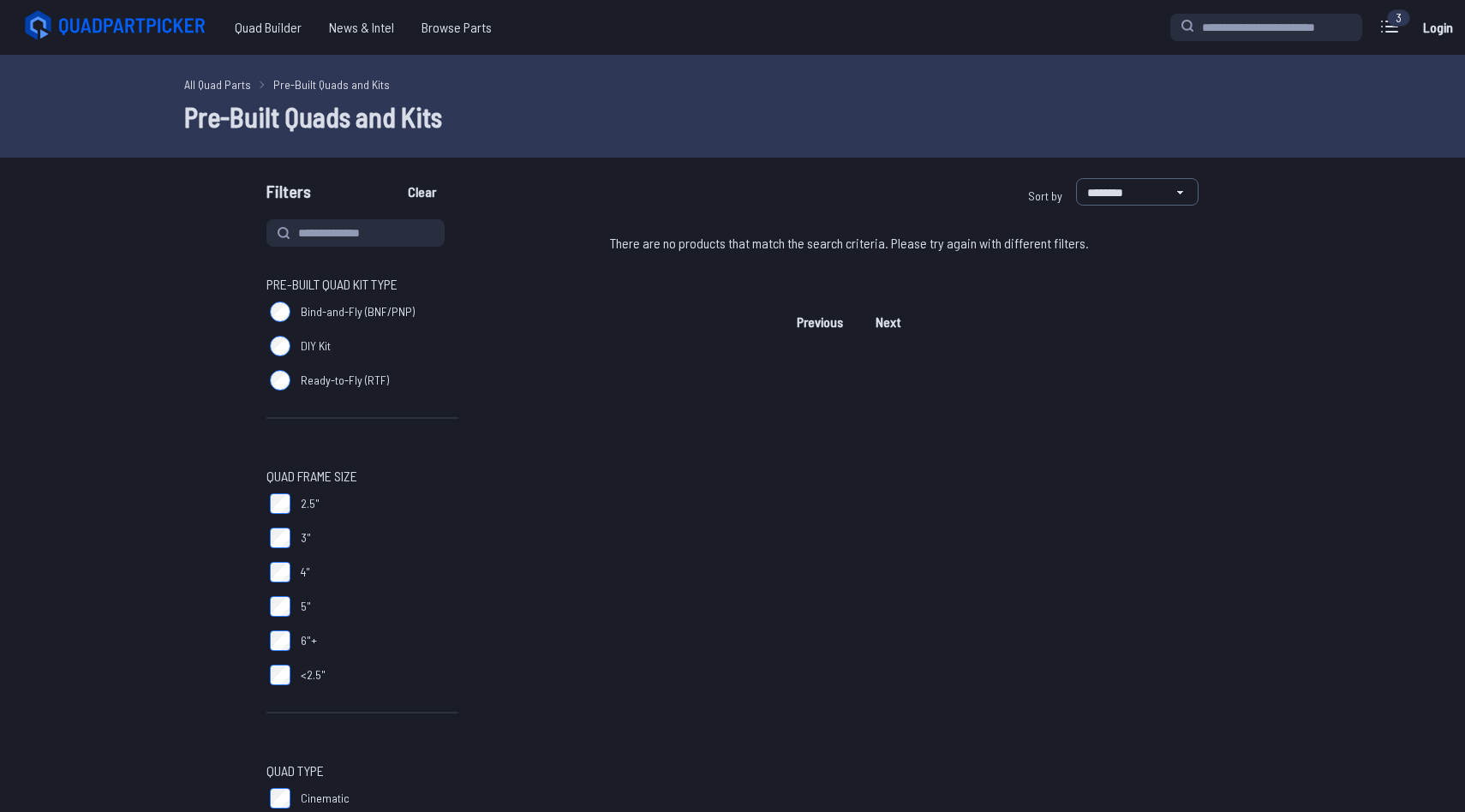
click at [173, 32] on icon at bounding box center [118, 26] width 192 height 34
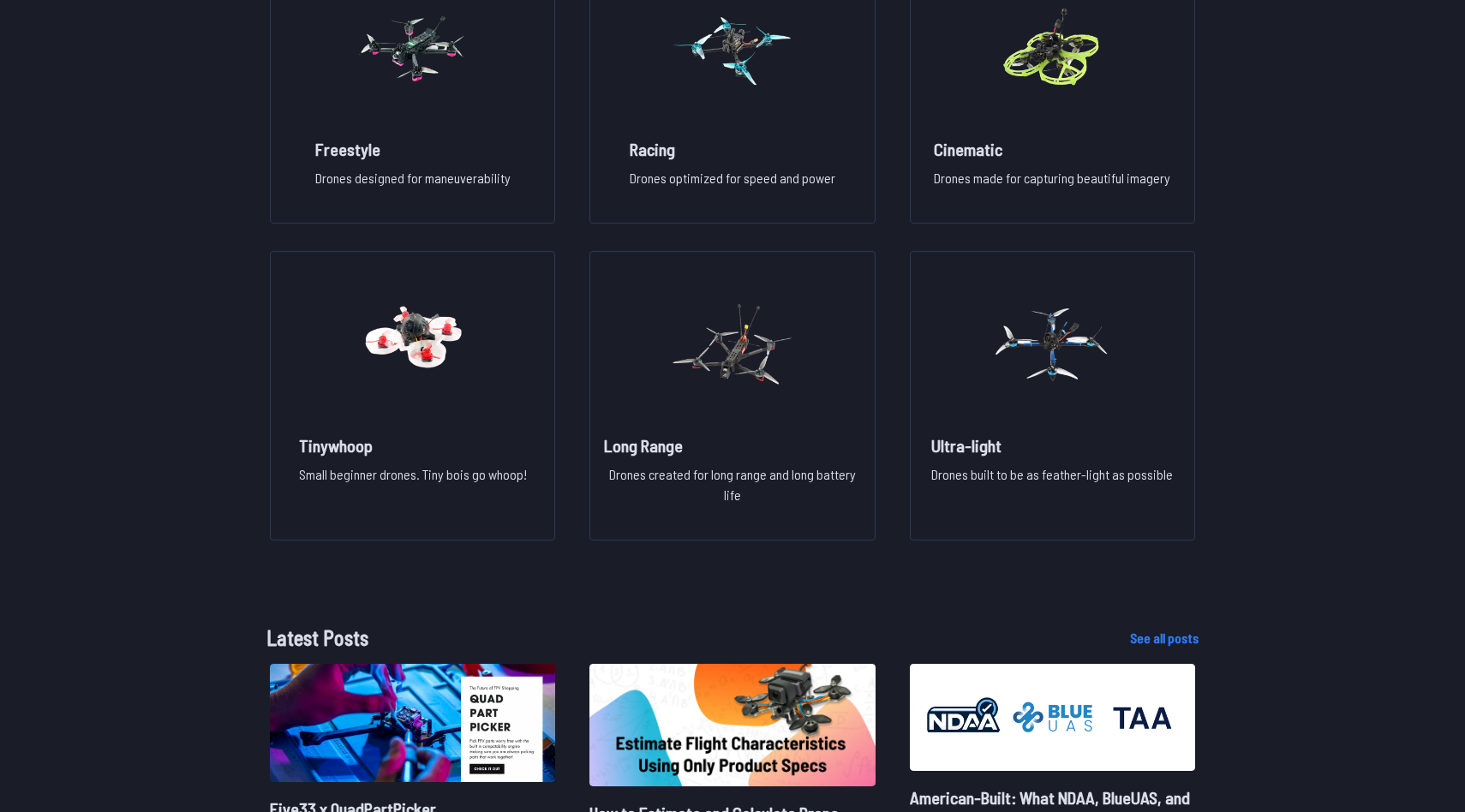
scroll to position [1396, 0]
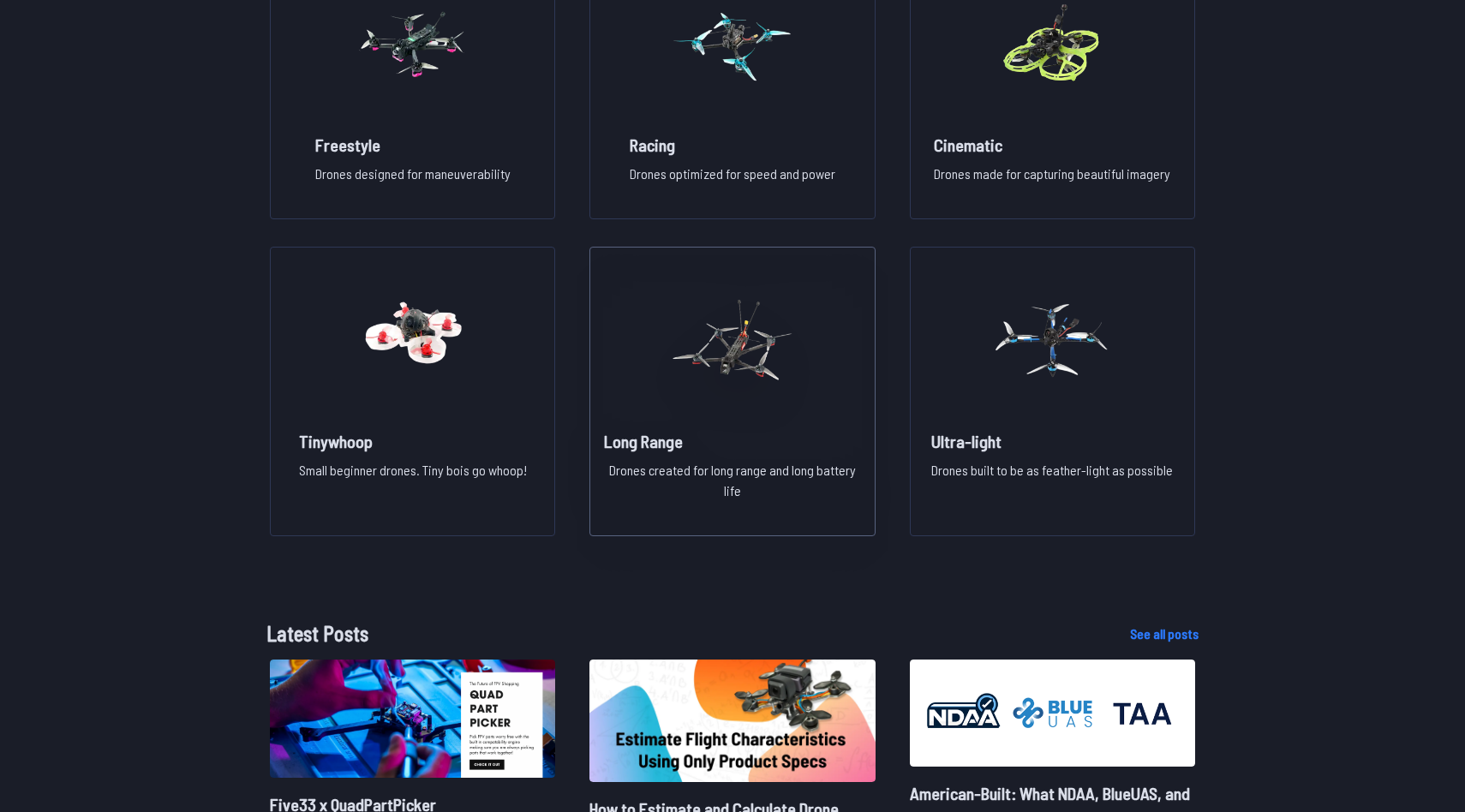
click at [658, 347] on figure at bounding box center [732, 338] width 192 height 182
